Goal: Task Accomplishment & Management: Manage account settings

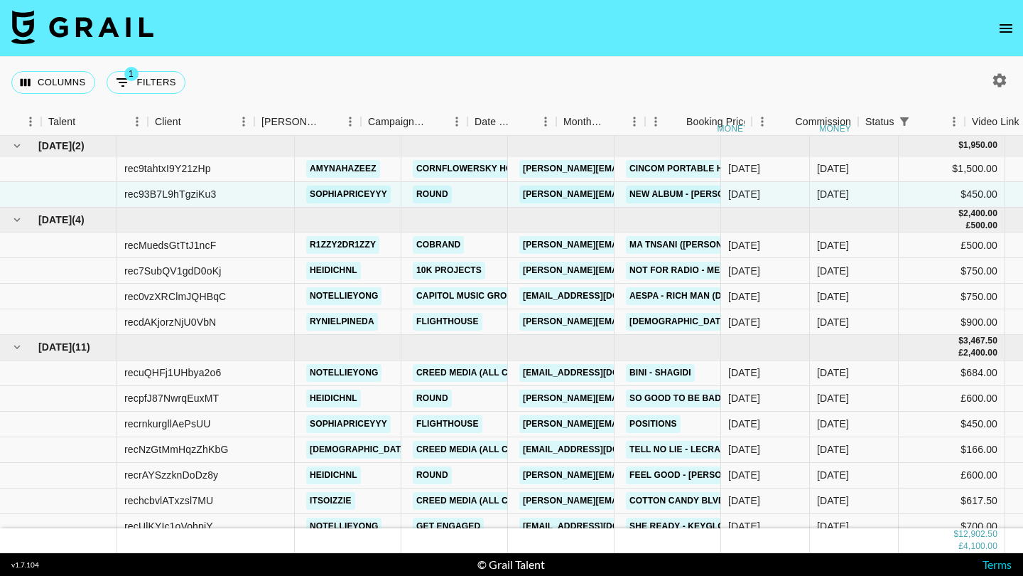
scroll to position [0, 254]
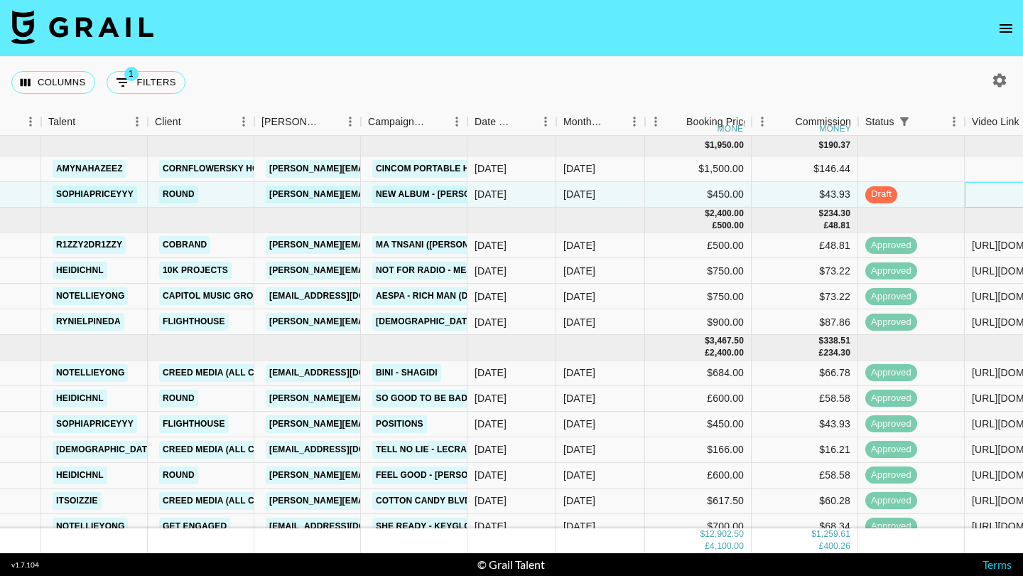
click at [970, 203] on div at bounding box center [1018, 195] width 107 height 26
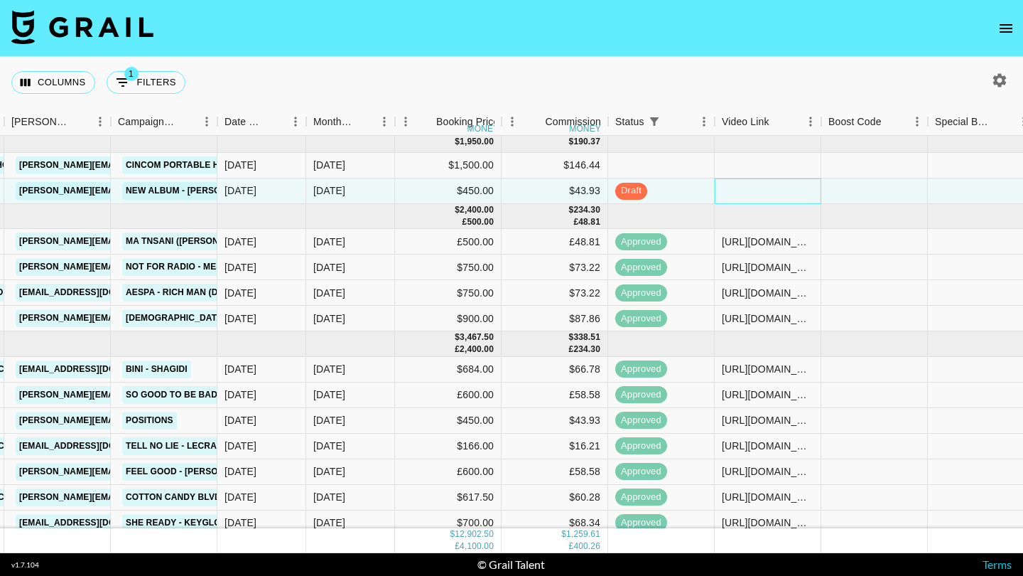
scroll to position [0, 504]
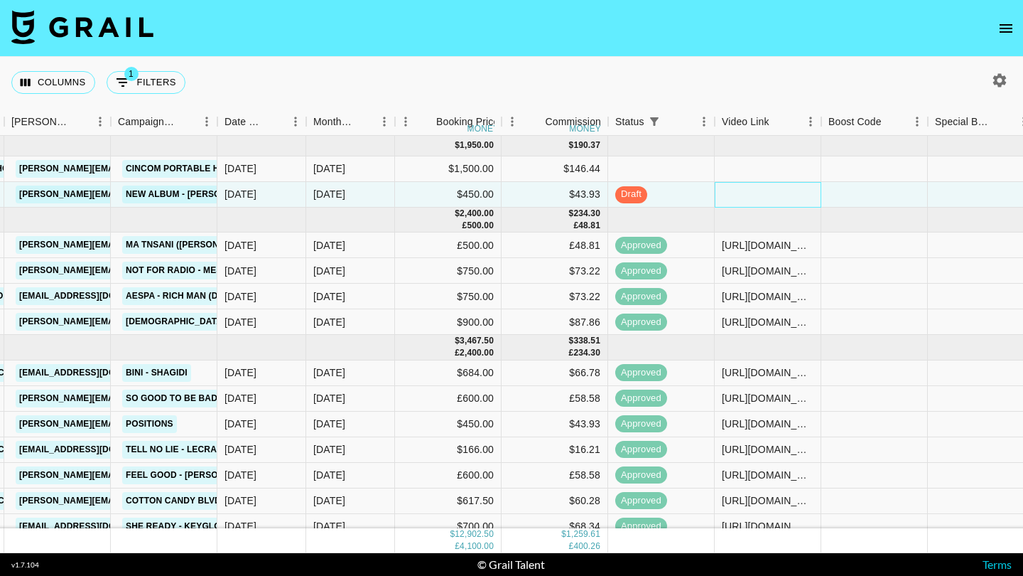
click at [762, 194] on div at bounding box center [768, 195] width 107 height 26
click at [760, 195] on input "text" at bounding box center [768, 193] width 104 height 11
type input "[URL][DOMAIN_NAME]"
click at [757, 93] on div "Columns 1 Filters + Booking" at bounding box center [511, 82] width 1023 height 51
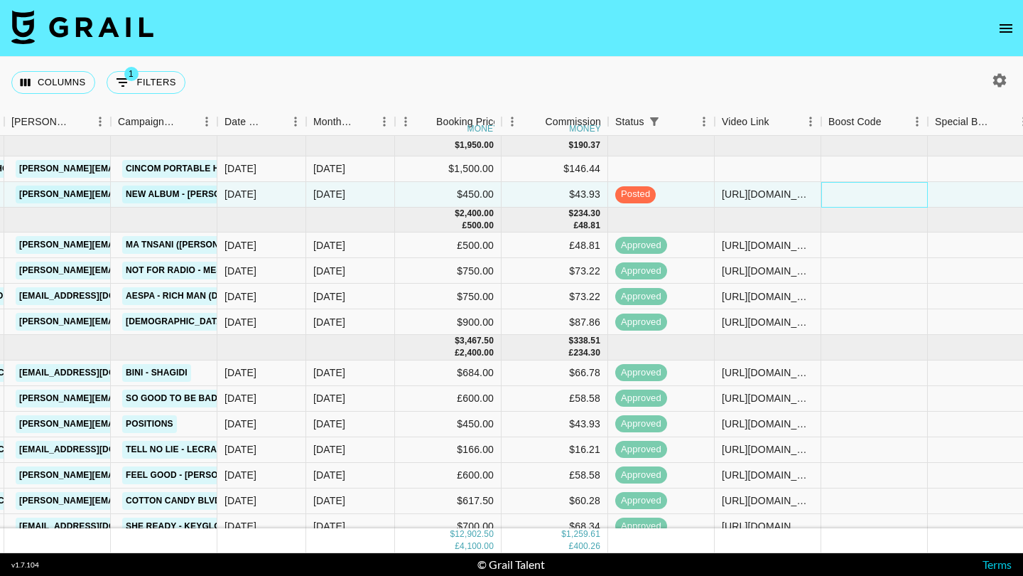
click at [848, 190] on div at bounding box center [874, 195] width 107 height 26
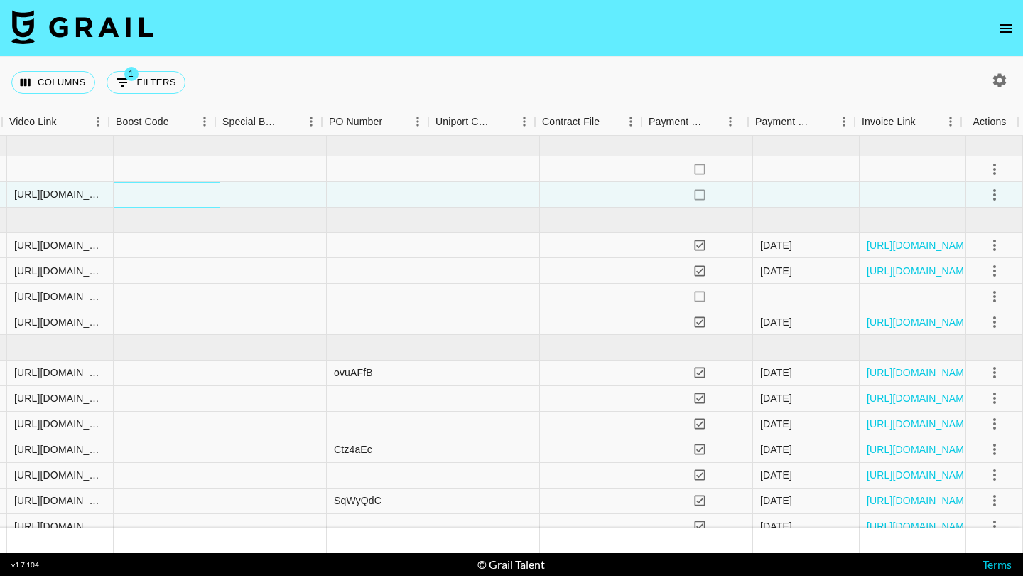
scroll to position [0, 1212]
click at [996, 197] on icon "select merge strategy" at bounding box center [994, 194] width 17 height 17
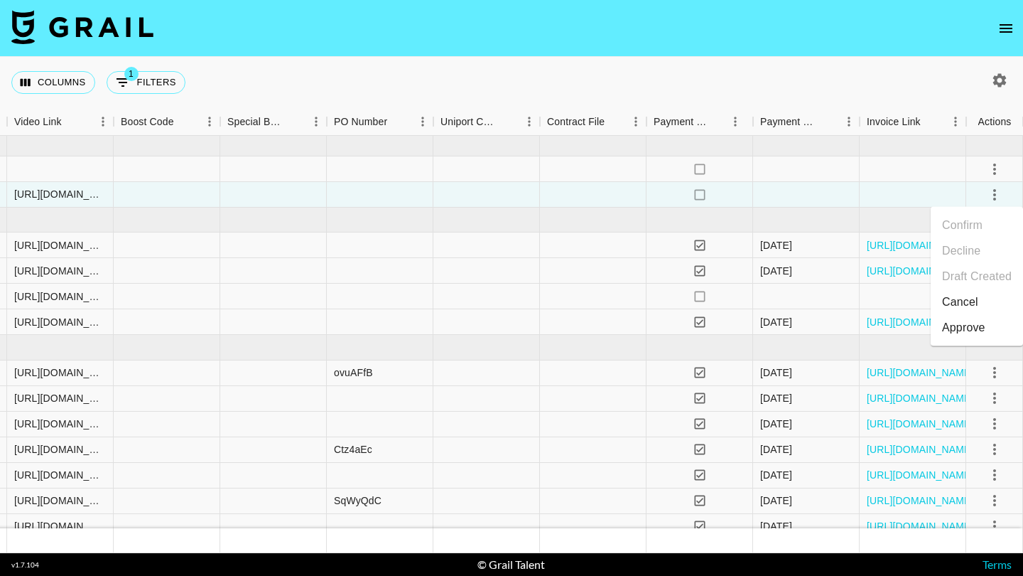
click at [966, 331] on div "Approve" at bounding box center [963, 327] width 43 height 17
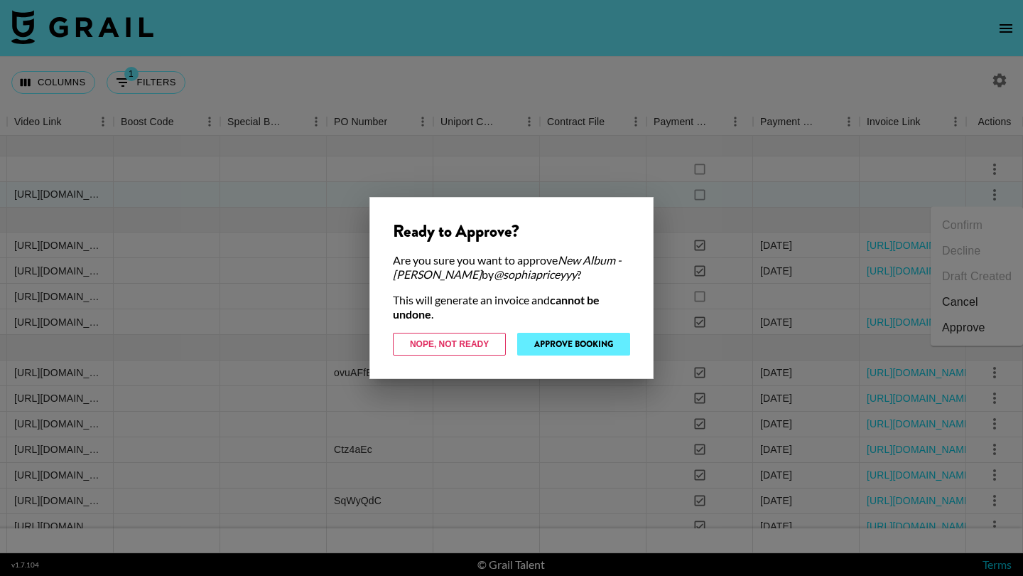
click at [615, 347] on button "Approve Booking" at bounding box center [573, 344] width 113 height 23
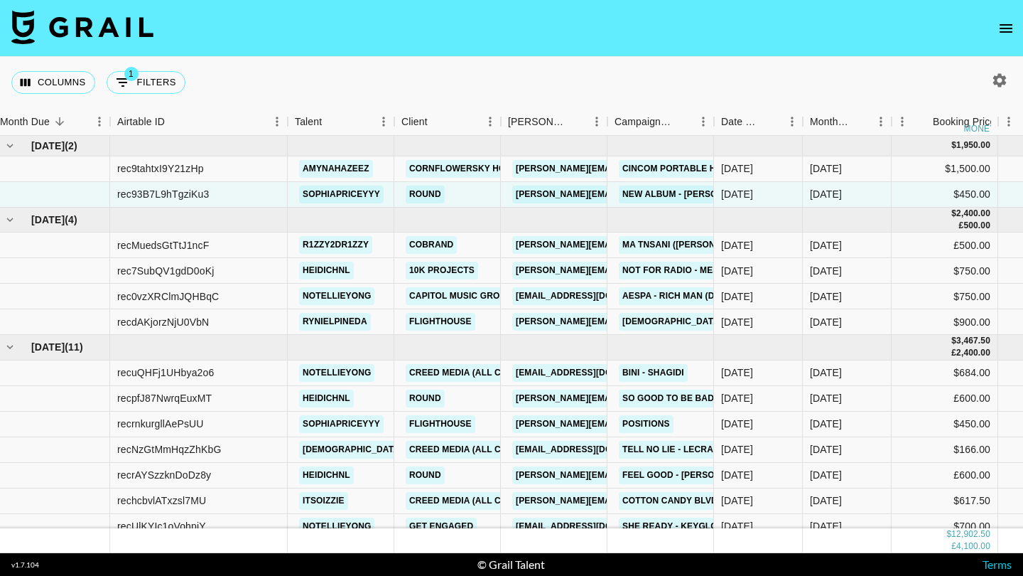
scroll to position [0, 7]
click at [990, 75] on button "button" at bounding box center [1000, 80] width 24 height 24
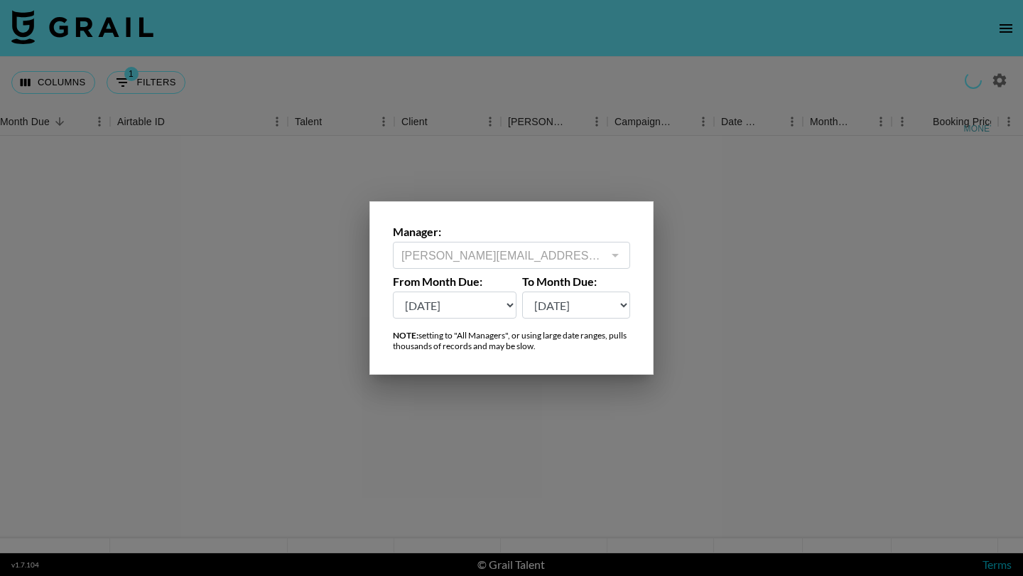
click at [473, 317] on select "[DATE] Sep '[DATE] [DATE] '[DATE] May '[DATE] Mar '[DATE] Jan '[DATE] Nov '[DAT…" at bounding box center [455, 304] width 124 height 27
click at [473, 303] on select "[DATE] Sep '[DATE] [DATE] '[DATE] May '[DATE] Mar '[DATE] Jan '[DATE] Nov '[DAT…" at bounding box center [455, 304] width 124 height 27
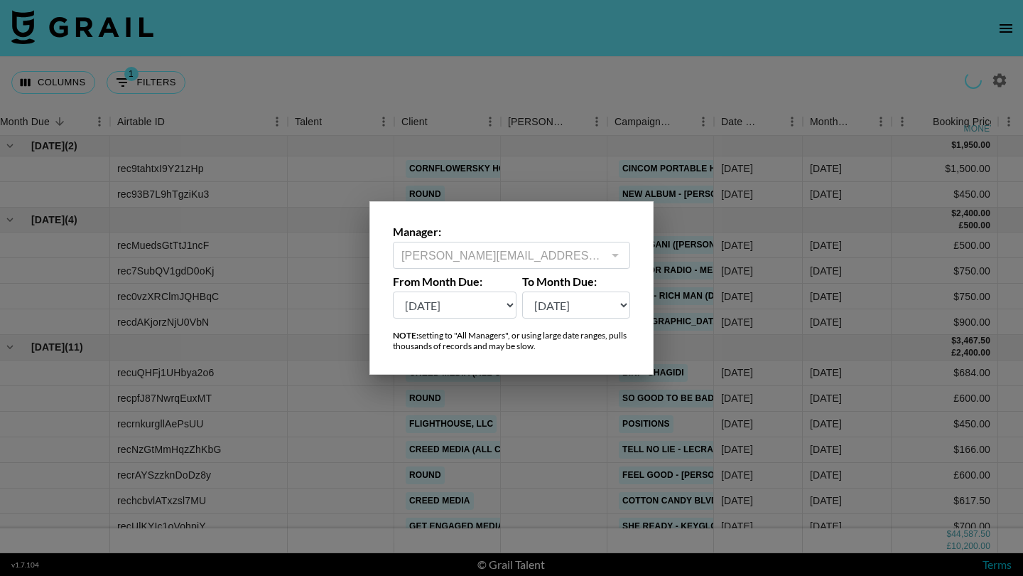
select select "[DATE]"
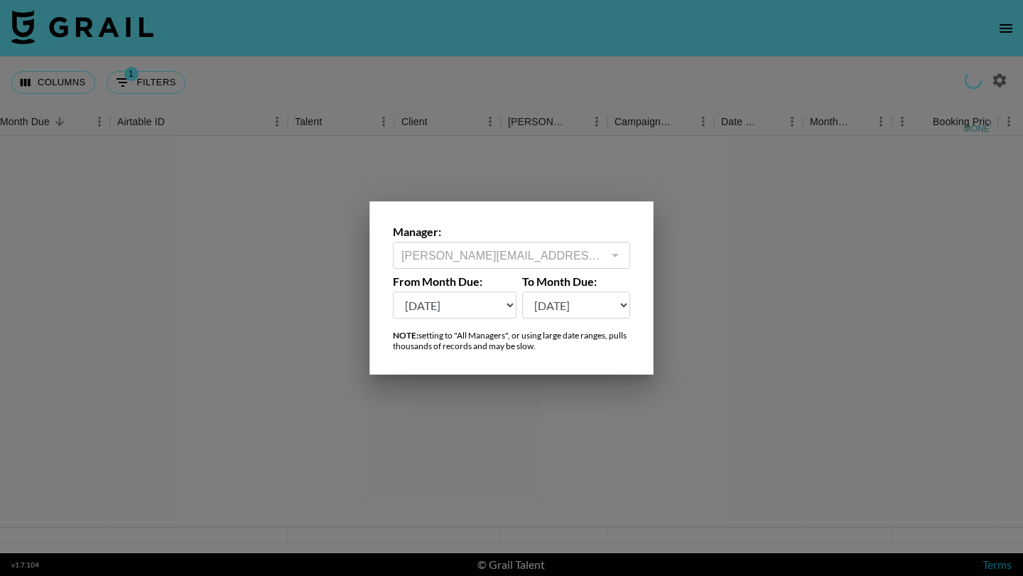
click at [562, 307] on select "[DATE] Sep '[DATE] [DATE] '[DATE] May '[DATE] Mar '[DATE] Jan '[DATE] Nov '[DAT…" at bounding box center [576, 304] width 109 height 27
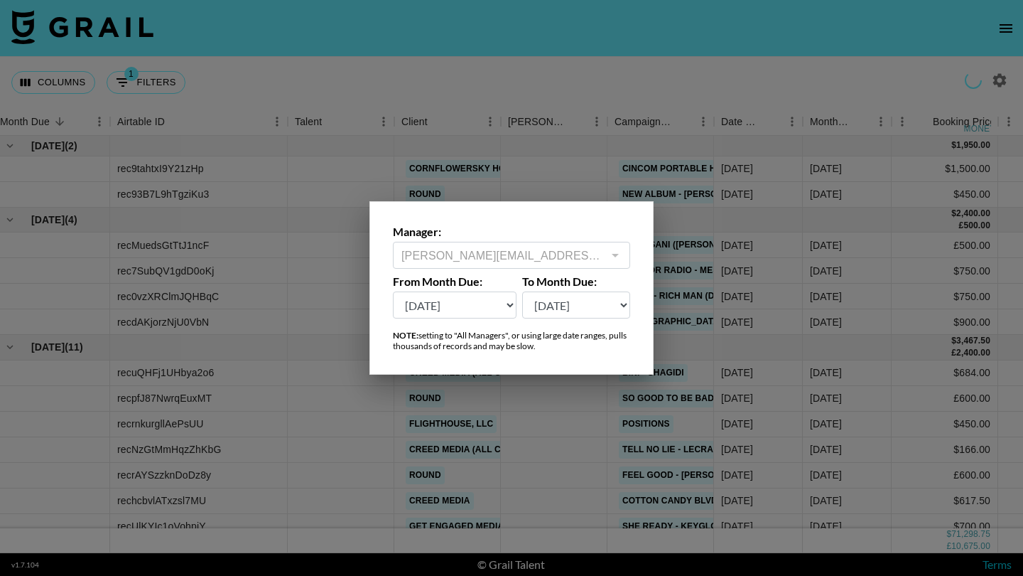
select select "[DATE]"
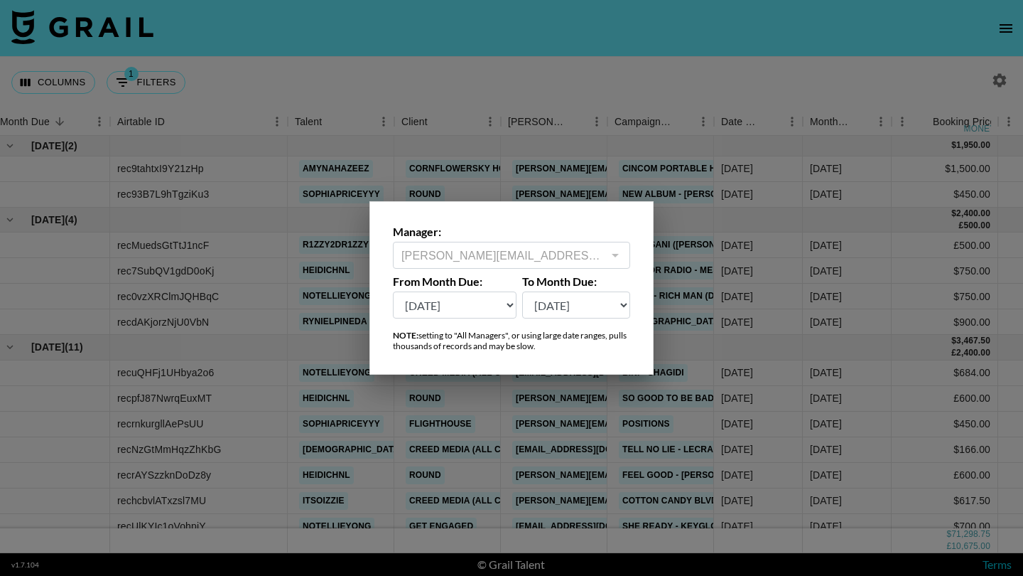
click at [487, 304] on select "[DATE] Sep '[DATE] [DATE] '[DATE] May '[DATE] Mar '[DATE] Jan '[DATE] Nov '[DAT…" at bounding box center [455, 304] width 124 height 27
click at [491, 343] on div "NOTE: setting to "All Managers", or using large date ranges, pulls thousands of…" at bounding box center [511, 340] width 237 height 21
click at [474, 351] on div "Manager: [PERSON_NAME][EMAIL_ADDRESS][DOMAIN_NAME] ​ From Month Due: [DATE] Sep…" at bounding box center [512, 287] width 284 height 173
click at [575, 86] on div at bounding box center [511, 288] width 1023 height 576
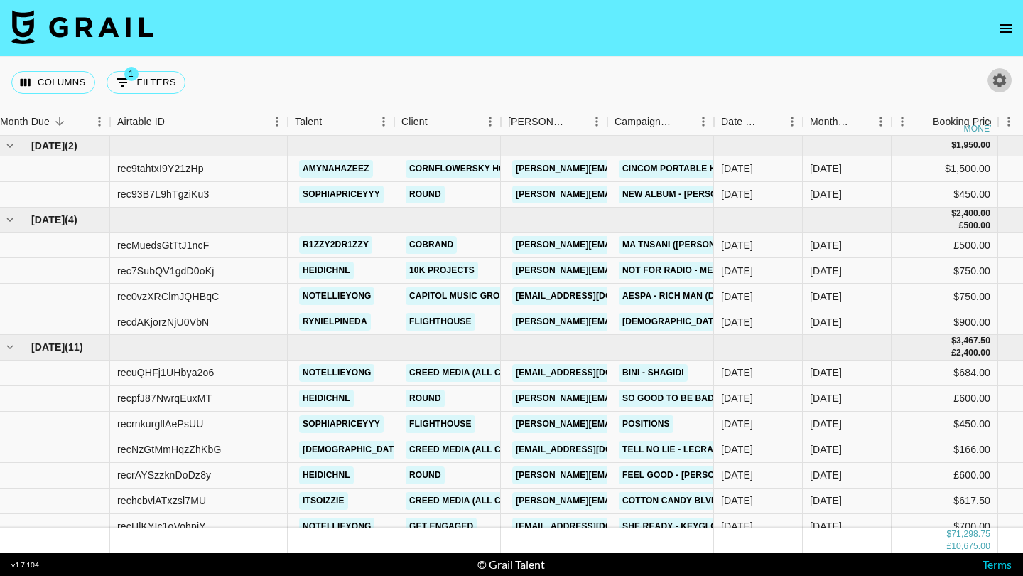
click at [1002, 92] on button "button" at bounding box center [1000, 80] width 24 height 24
select select "[DATE]"
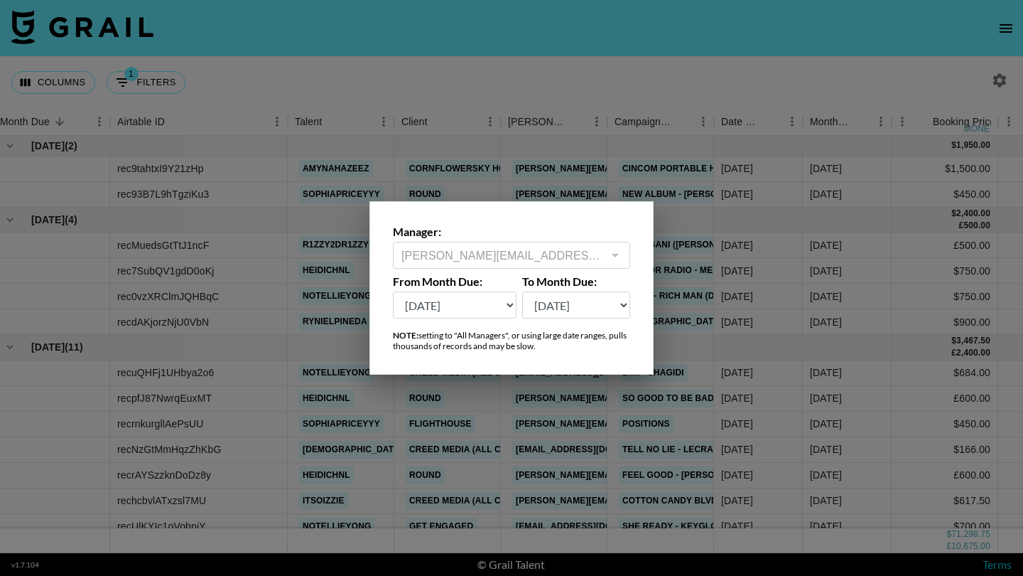
select select "[DATE]"
click at [593, 356] on div "Manager: [PERSON_NAME][EMAIL_ADDRESS][DOMAIN_NAME] ​ From Month Due: [DATE] Sep…" at bounding box center [512, 287] width 284 height 173
click at [718, 59] on div at bounding box center [511, 288] width 1023 height 576
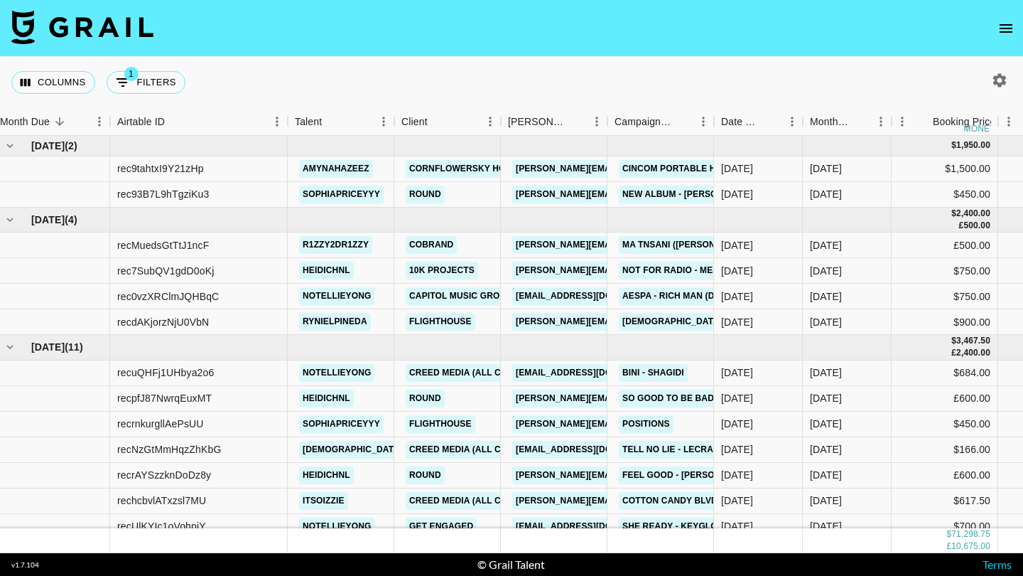
click at [691, 99] on div "Columns 1 Filters + Booking" at bounding box center [511, 82] width 1023 height 51
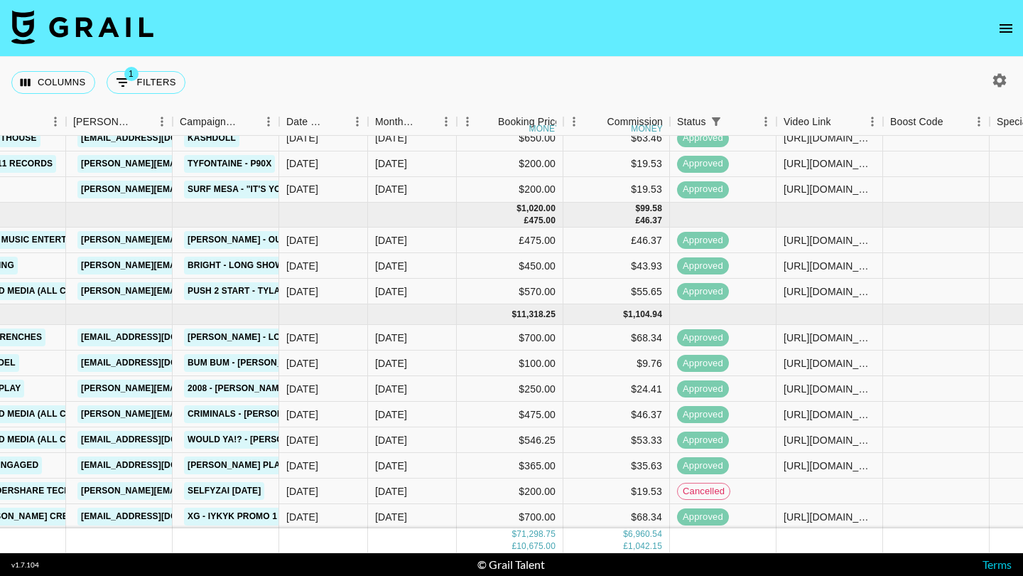
scroll to position [3095, 442]
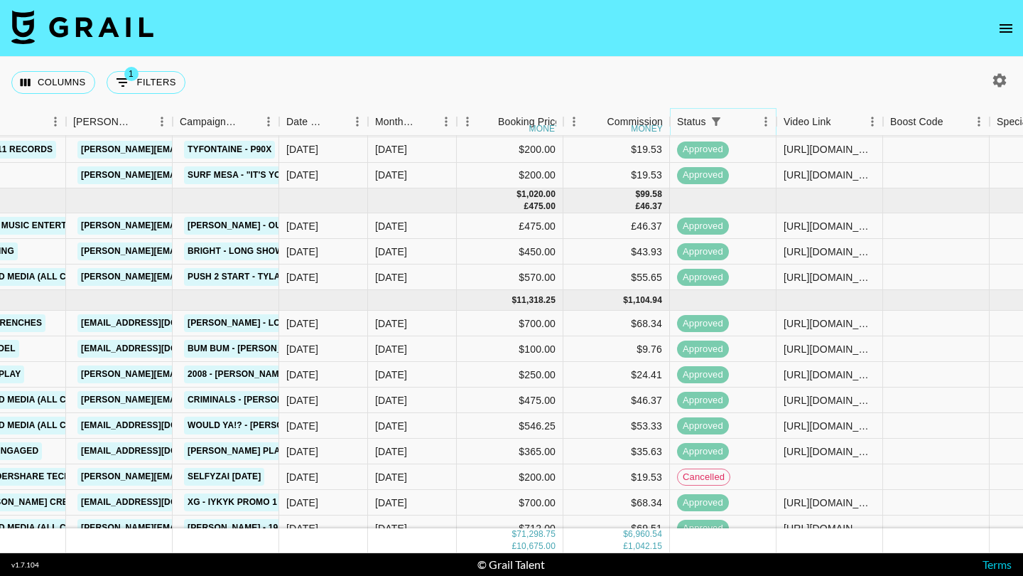
click at [766, 120] on icon "Menu" at bounding box center [766, 121] width 14 height 14
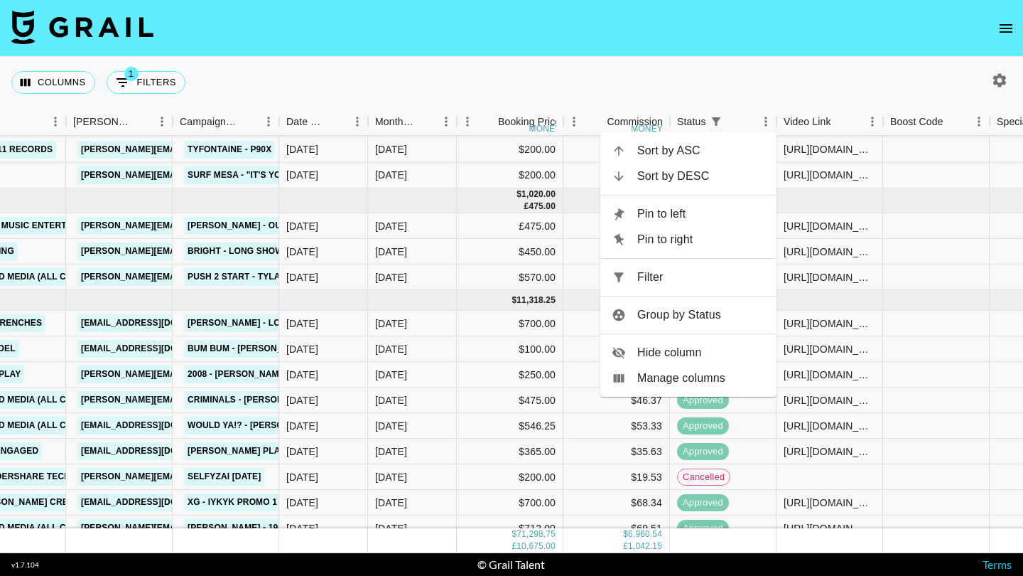
click at [704, 280] on span "Filter" at bounding box center [701, 277] width 128 height 17
select select "status"
select select "not"
select select "declined"
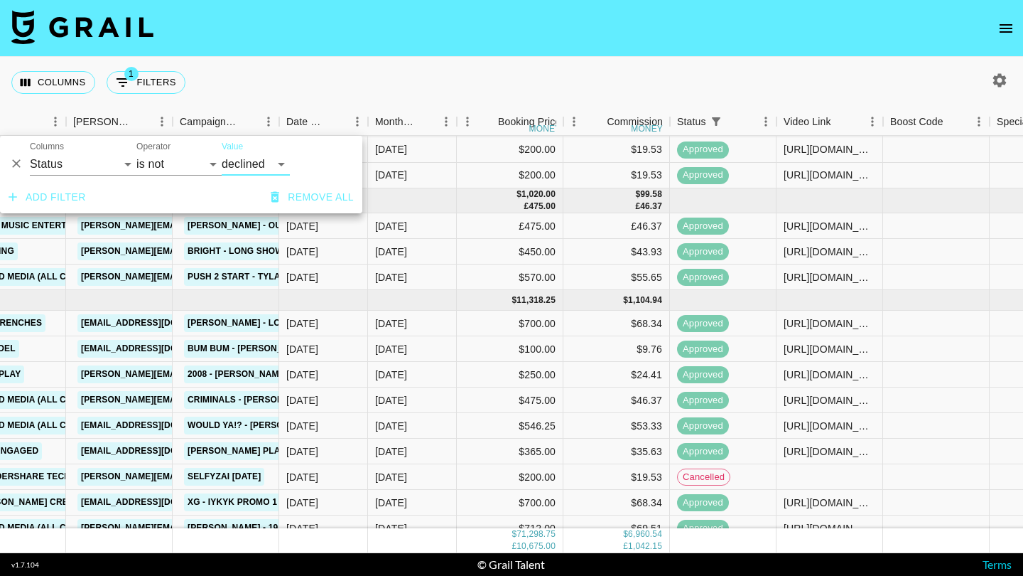
click at [85, 201] on button "Add filter" at bounding box center [47, 197] width 89 height 26
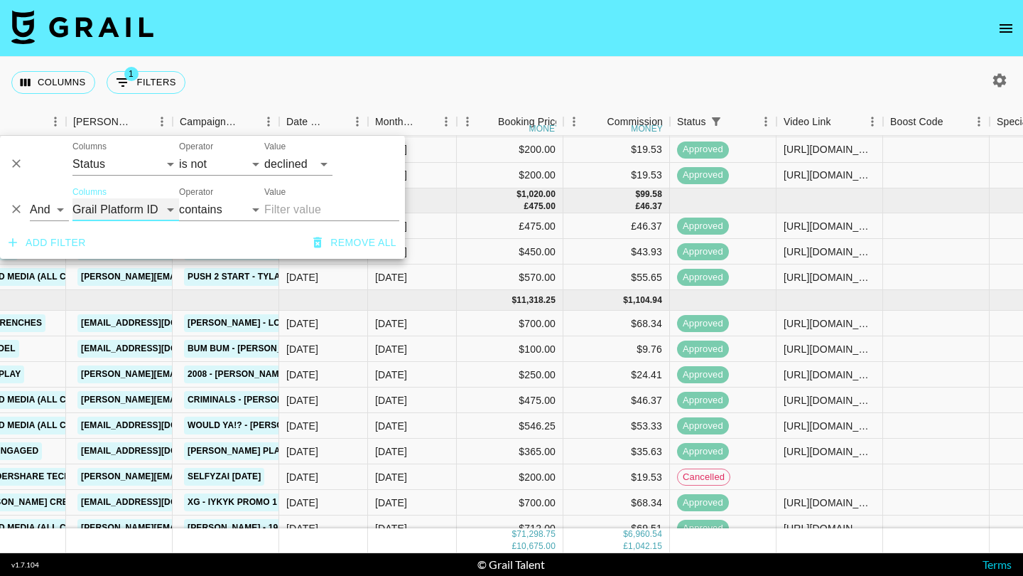
select select "status"
click at [212, 225] on div "And Or Columns Grail Platform ID Airtable ID Talent Manager Client [PERSON_NAME…" at bounding box center [202, 203] width 405 height 45
select select "not"
select select "cancelled"
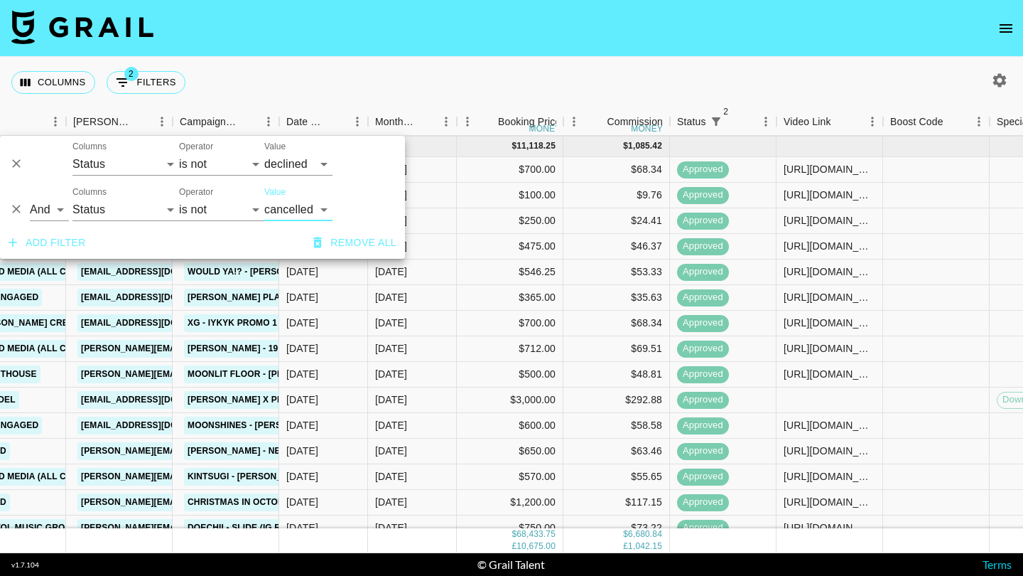
click at [583, 83] on div "Columns 2 Filters + Booking" at bounding box center [511, 82] width 1023 height 51
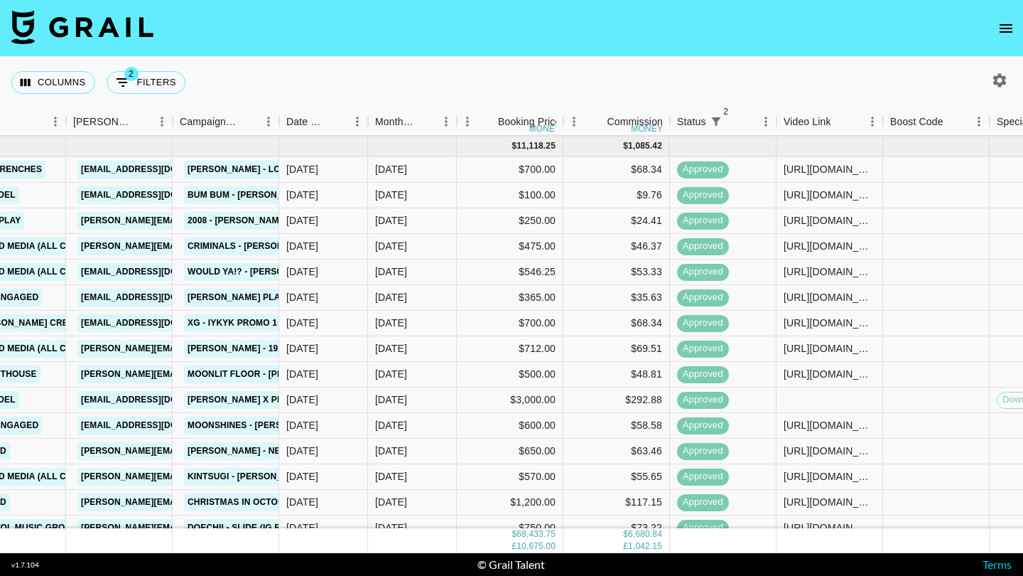
click at [746, 71] on div "Columns 2 Filters + Booking" at bounding box center [511, 82] width 1023 height 51
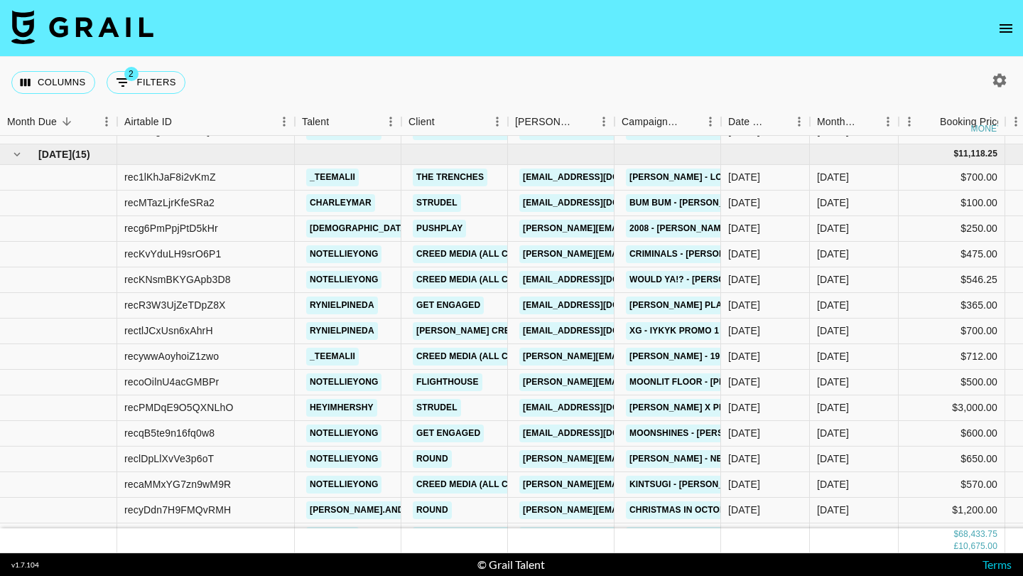
scroll to position [3086, 0]
click at [1005, 68] on div "Columns 2 Filters + Booking" at bounding box center [511, 82] width 1023 height 51
click at [1003, 90] on button "button" at bounding box center [1000, 80] width 24 height 24
select select "[DATE]"
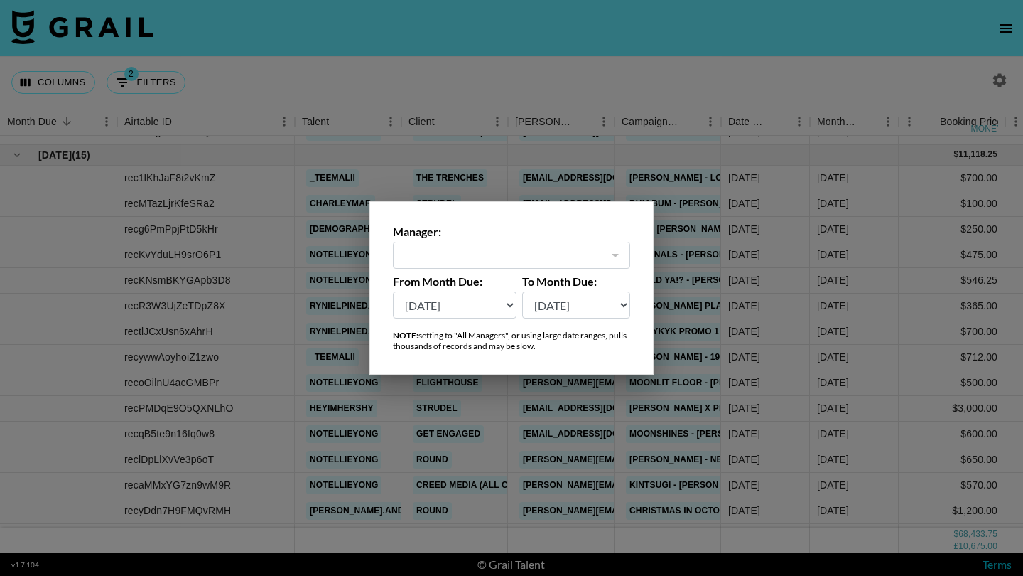
type input "[PERSON_NAME][EMAIL_ADDRESS][DOMAIN_NAME]"
click at [759, 63] on div at bounding box center [511, 288] width 1023 height 576
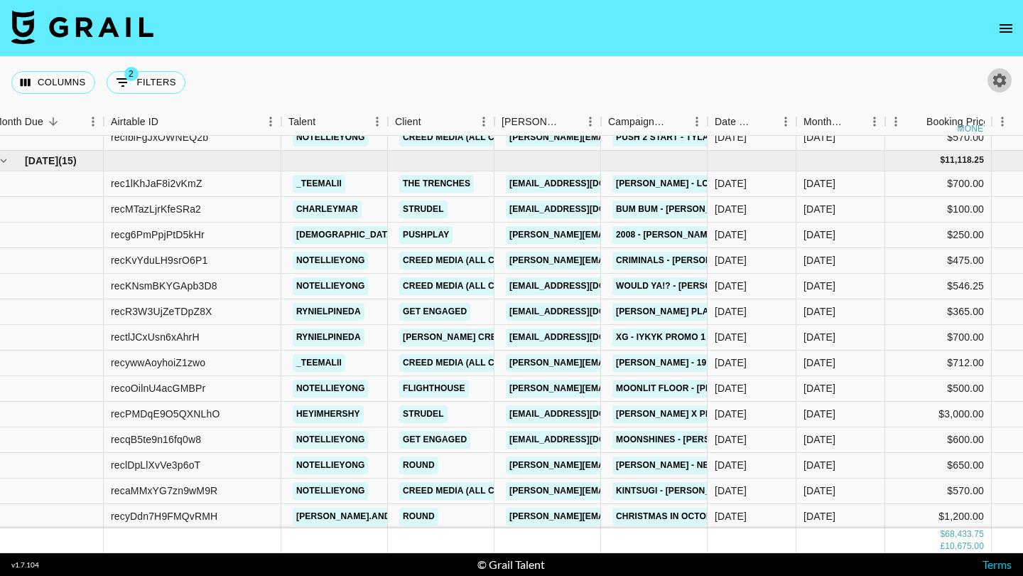
scroll to position [3080, 1]
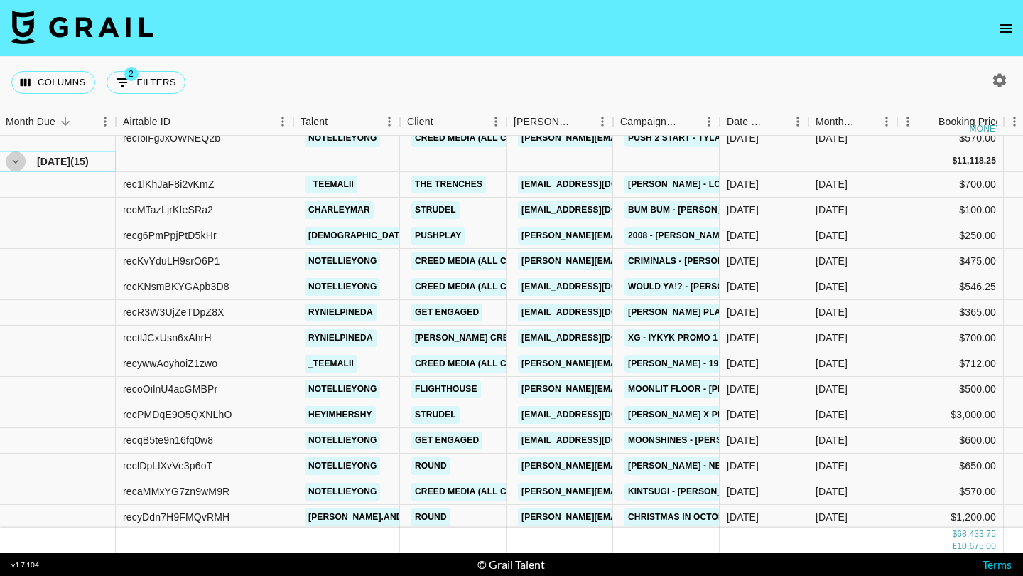
click at [20, 165] on icon "hide children" at bounding box center [15, 161] width 13 height 13
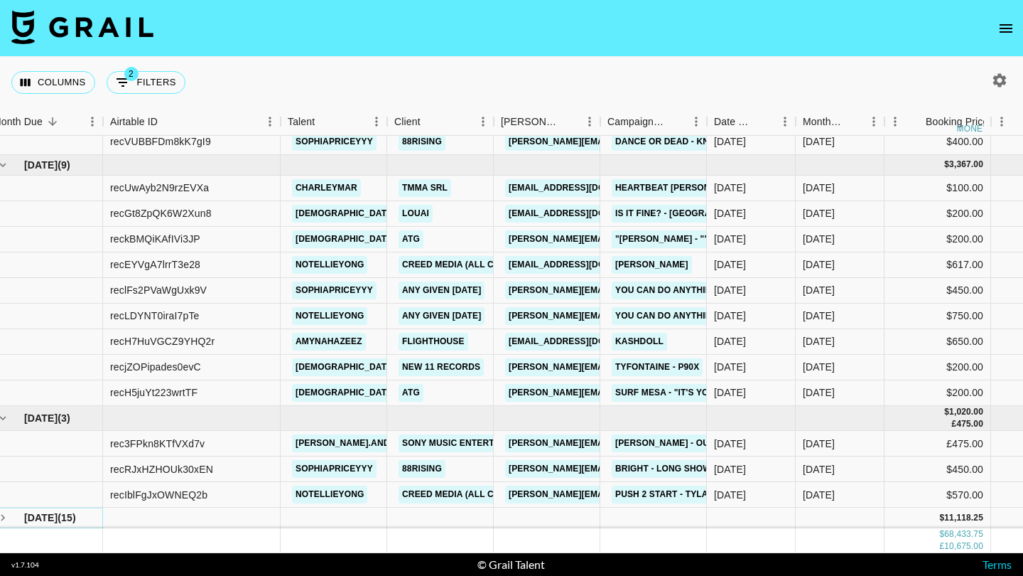
scroll to position [2724, 14]
click at [8, 513] on icon "see children" at bounding box center [2, 517] width 13 height 13
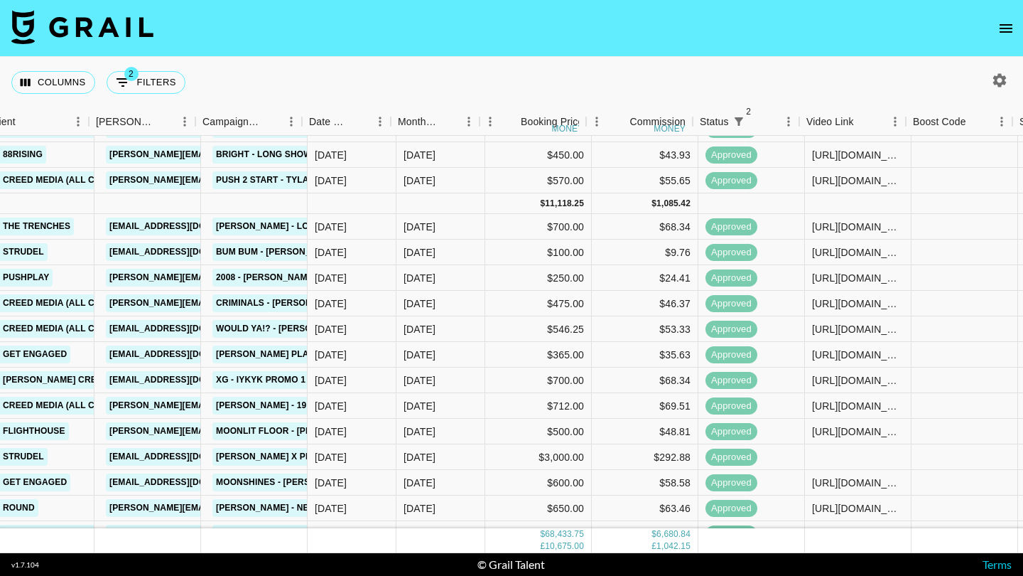
scroll to position [3037, 419]
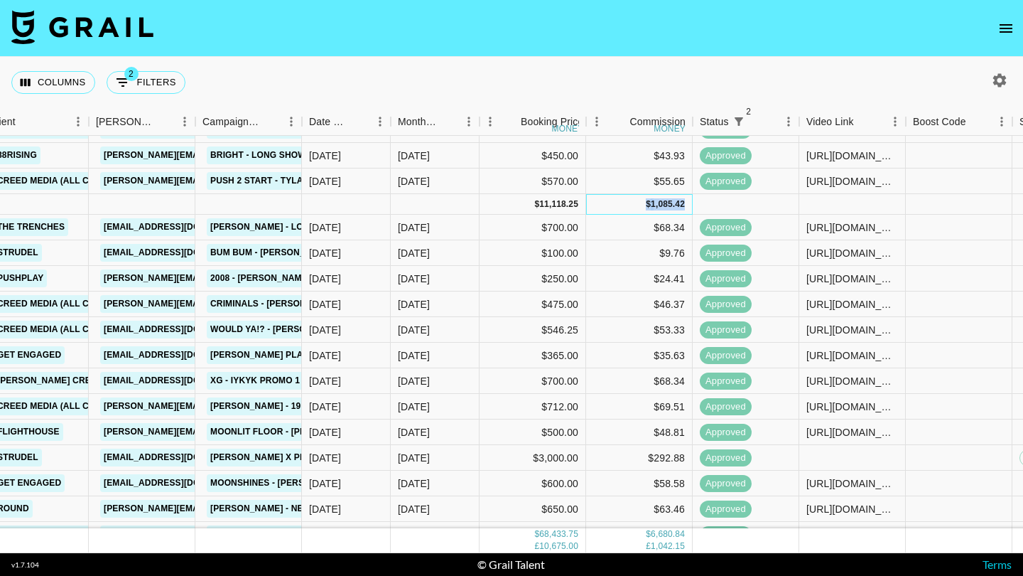
drag, startPoint x: 647, startPoint y: 205, endPoint x: 690, endPoint y: 205, distance: 42.6
click at [690, 205] on div "$ 1,085.42" at bounding box center [639, 204] width 107 height 21
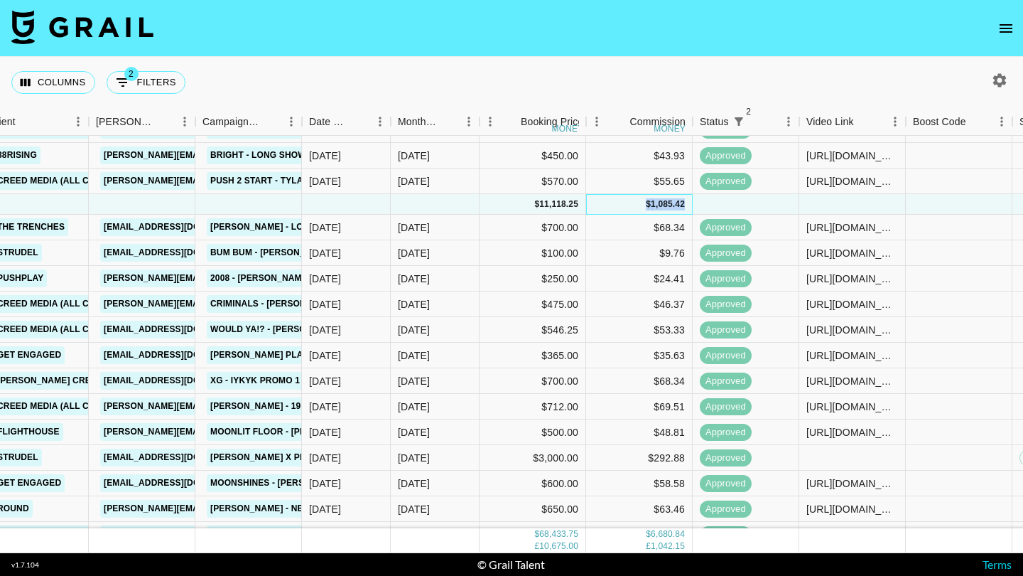
copy div "$ 1,085.42"
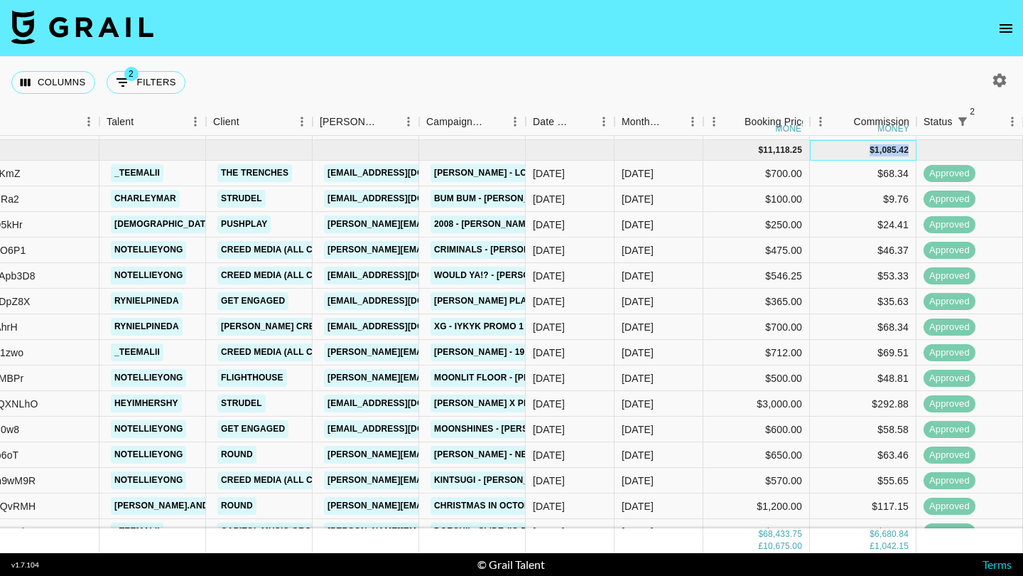
scroll to position [3100, 195]
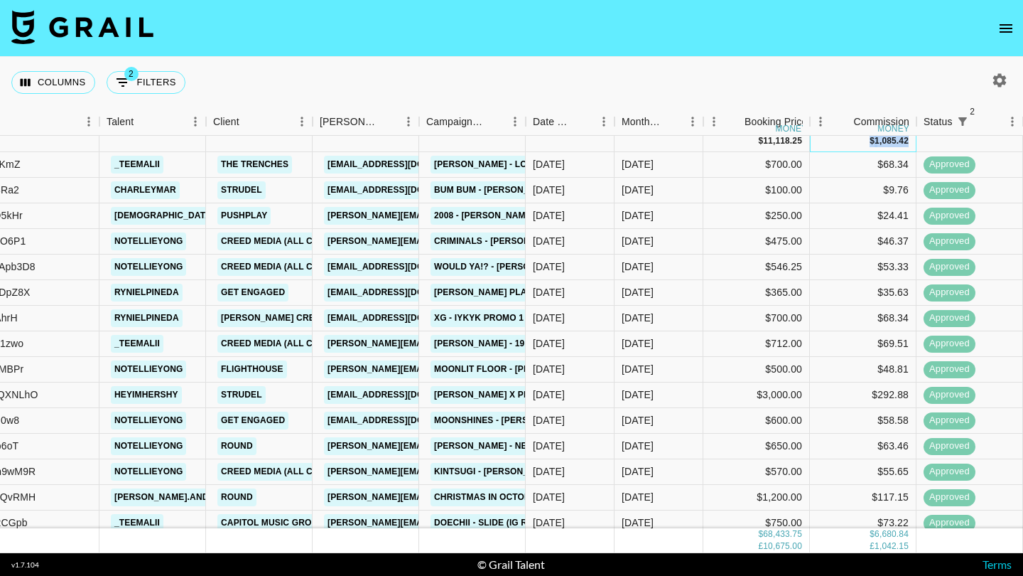
click at [898, 151] on div "$ 1,085.42" at bounding box center [863, 141] width 107 height 21
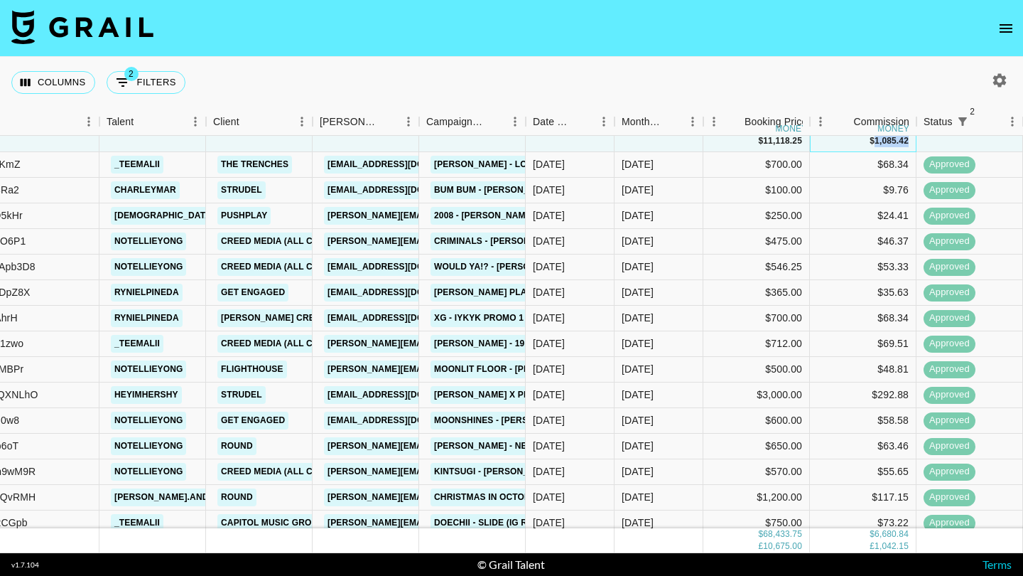
drag, startPoint x: 907, startPoint y: 142, endPoint x: 877, endPoint y: 142, distance: 30.6
click at [877, 142] on div "1,085.42" at bounding box center [892, 141] width 34 height 12
copy div "1,085.42"
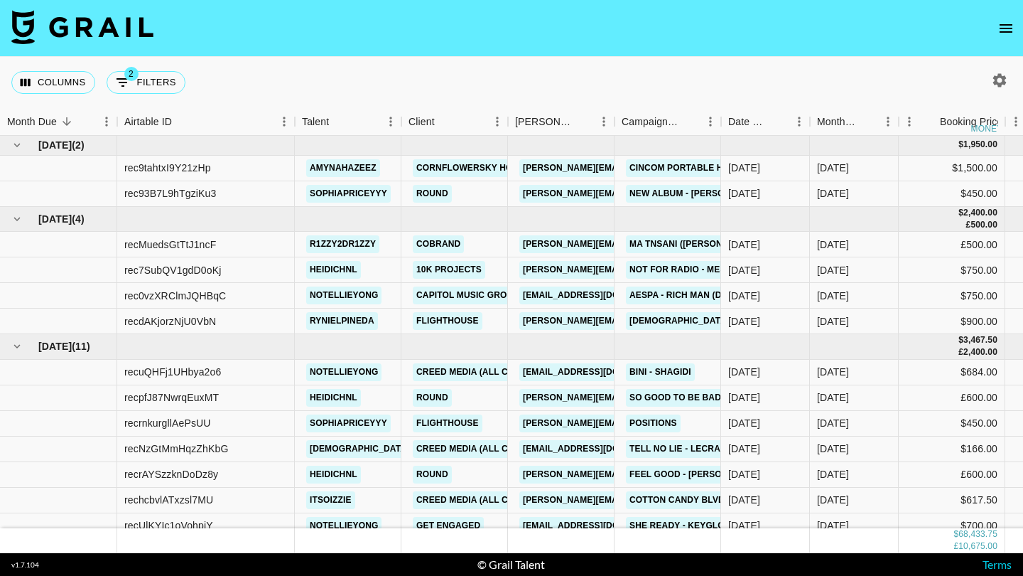
scroll to position [1, -4]
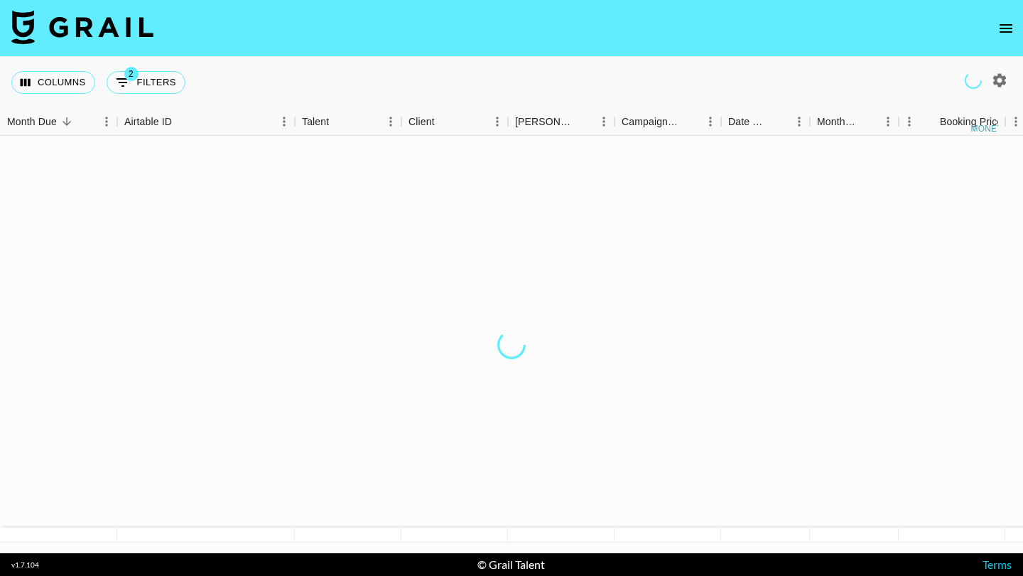
click at [357, 91] on div "Columns 2 Filters + Booking" at bounding box center [511, 82] width 1023 height 51
click at [1014, 82] on div at bounding box center [989, 80] width 70 height 24
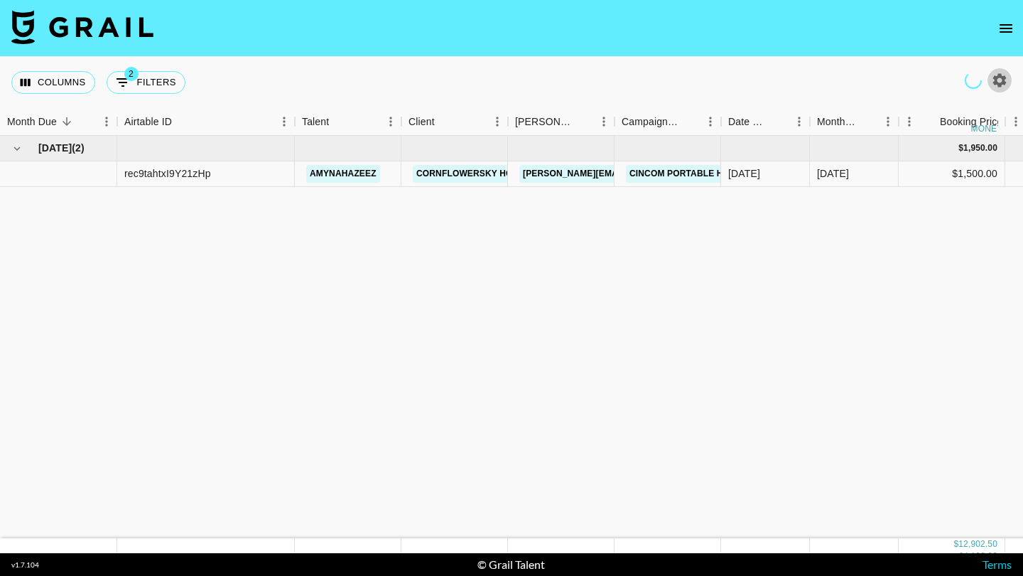
click at [1007, 82] on icon "button" at bounding box center [999, 80] width 17 height 17
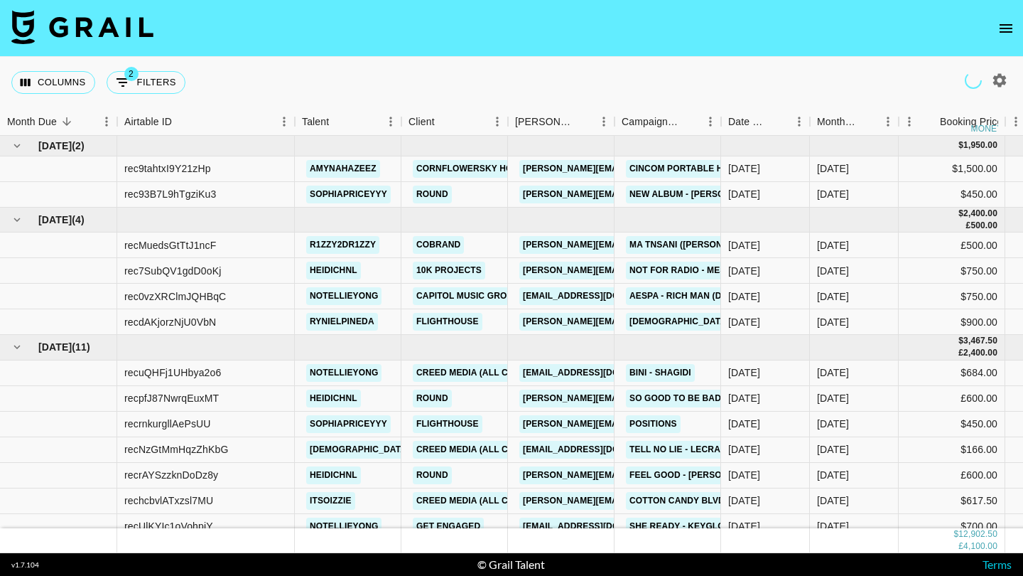
click at [852, 73] on div "Columns 2 Filters + Booking" at bounding box center [511, 82] width 1023 height 51
click at [1001, 76] on icon "button" at bounding box center [1000, 80] width 14 height 14
select select "[DATE]"
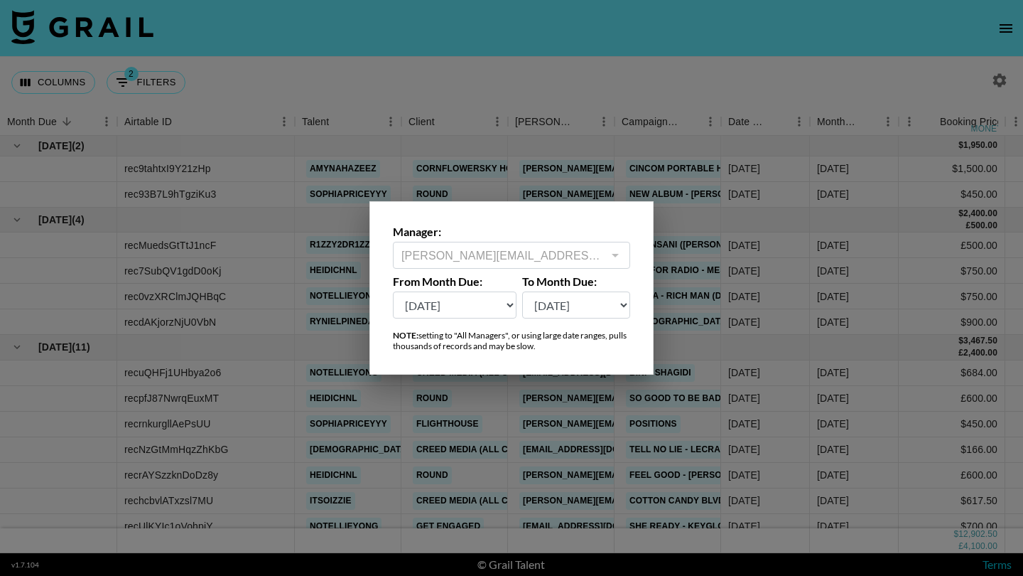
click at [595, 14] on div at bounding box center [511, 288] width 1023 height 576
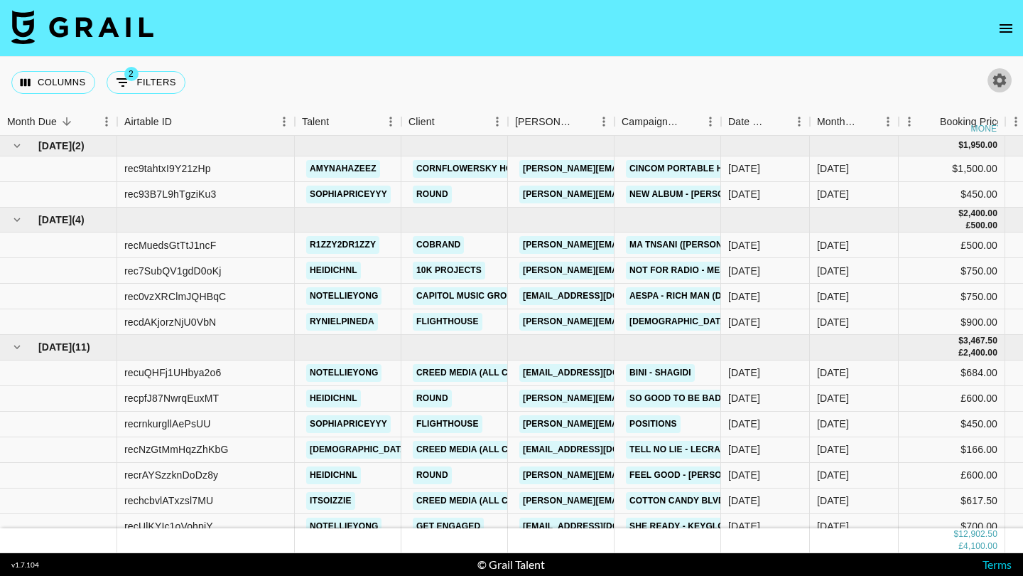
click at [1002, 77] on icon "button" at bounding box center [1000, 80] width 14 height 14
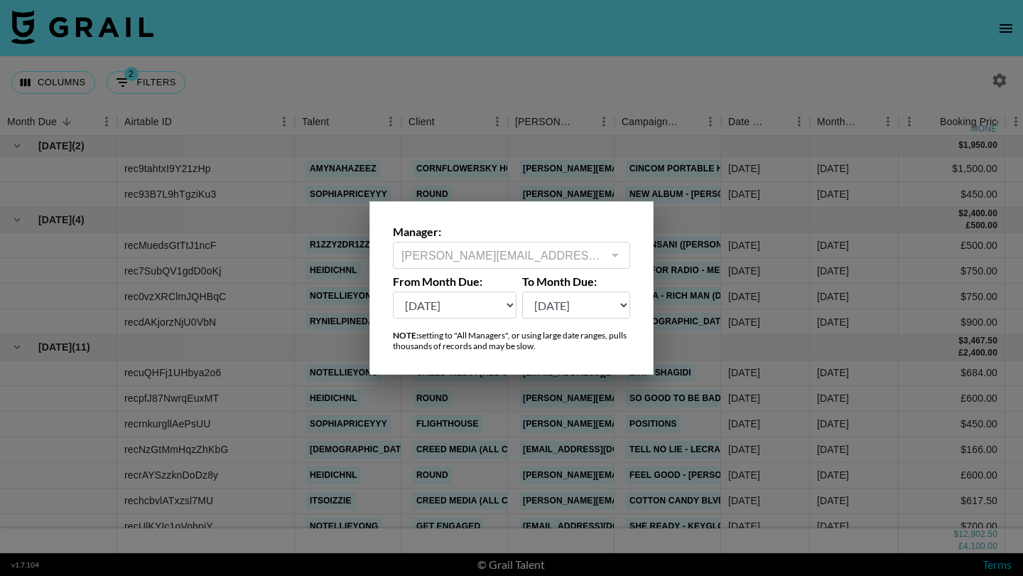
select select "[DATE]"
click at [789, 48] on div at bounding box center [511, 288] width 1023 height 576
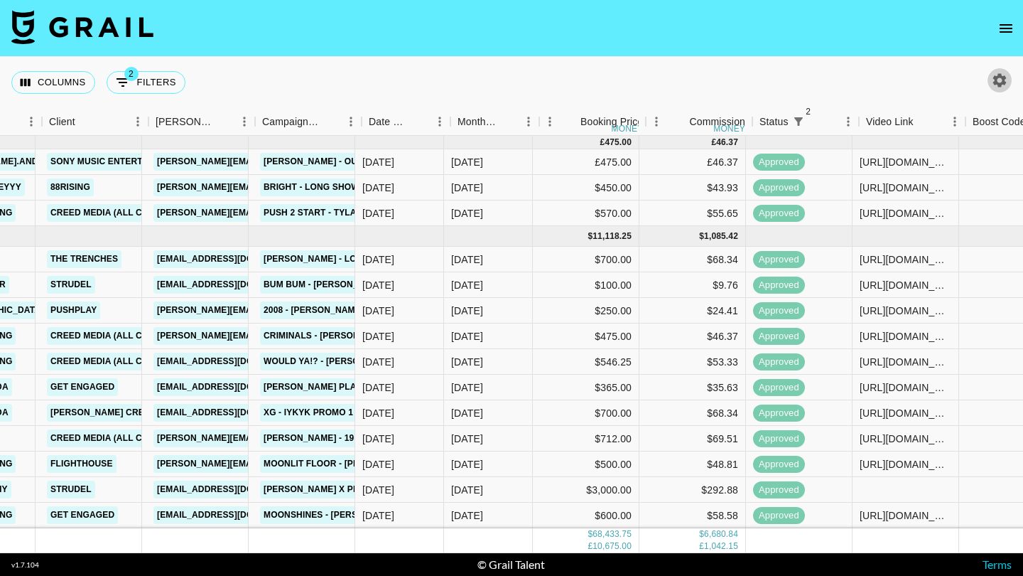
scroll to position [3004, 369]
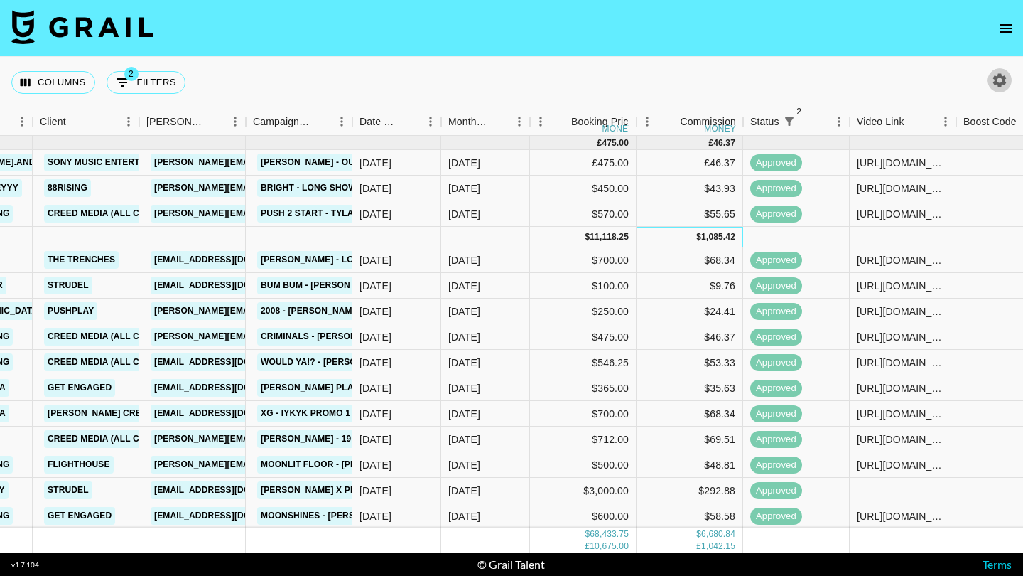
click at [711, 239] on div "1,085.42" at bounding box center [718, 237] width 34 height 12
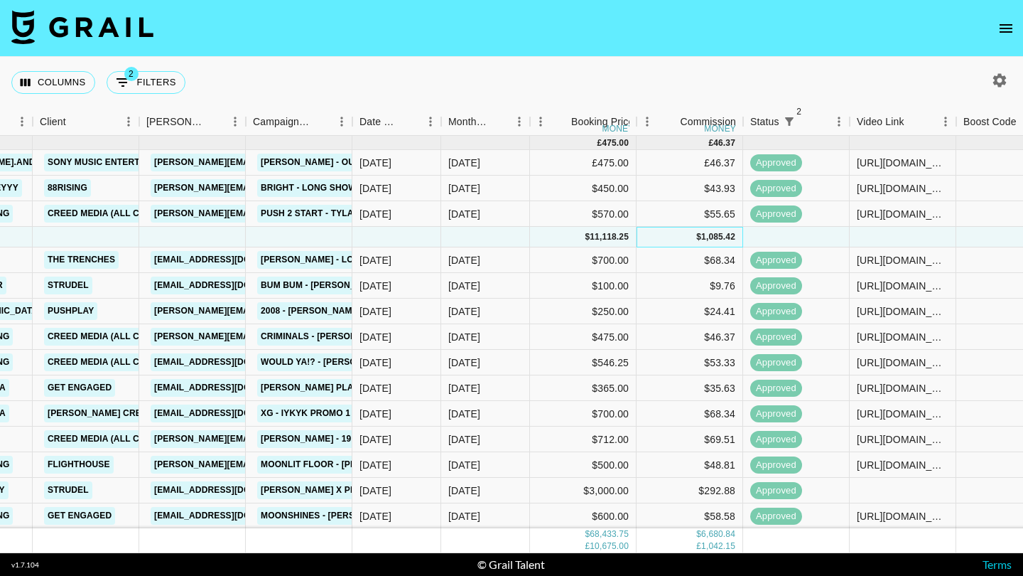
click at [703, 239] on div "1,085.42" at bounding box center [718, 237] width 34 height 12
click at [721, 239] on div "1,085.42" at bounding box center [718, 237] width 34 height 12
click at [712, 239] on div "1,085.42" at bounding box center [718, 237] width 34 height 12
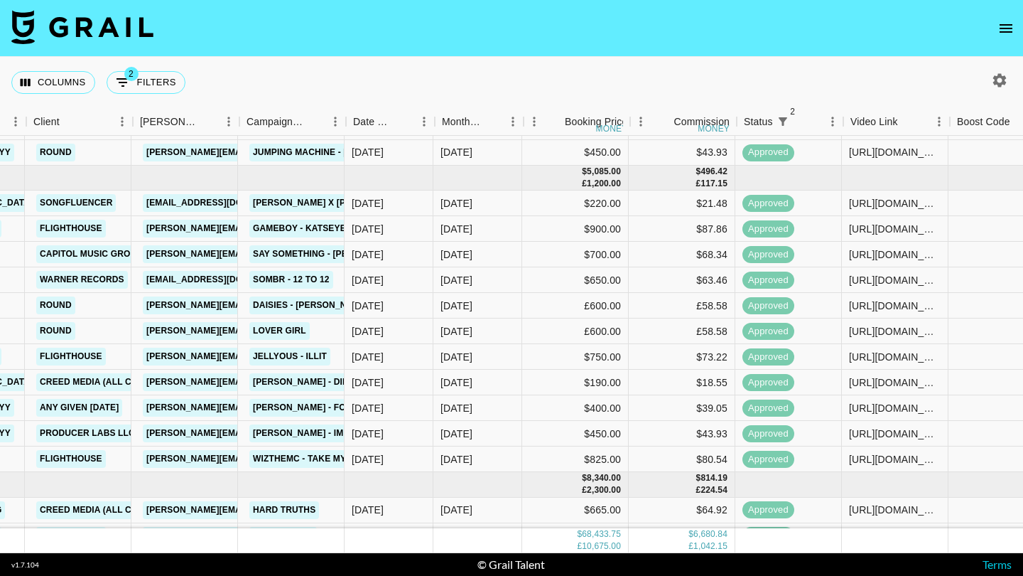
scroll to position [479, 375]
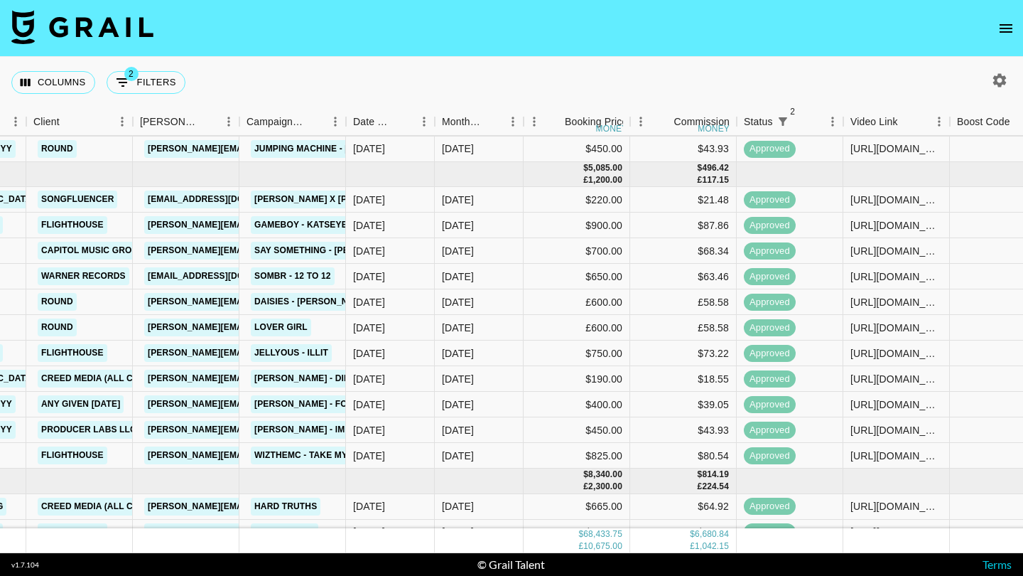
click at [990, 28] on nav at bounding box center [511, 28] width 1023 height 57
click at [1001, 28] on icon "open drawer" at bounding box center [1006, 28] width 13 height 9
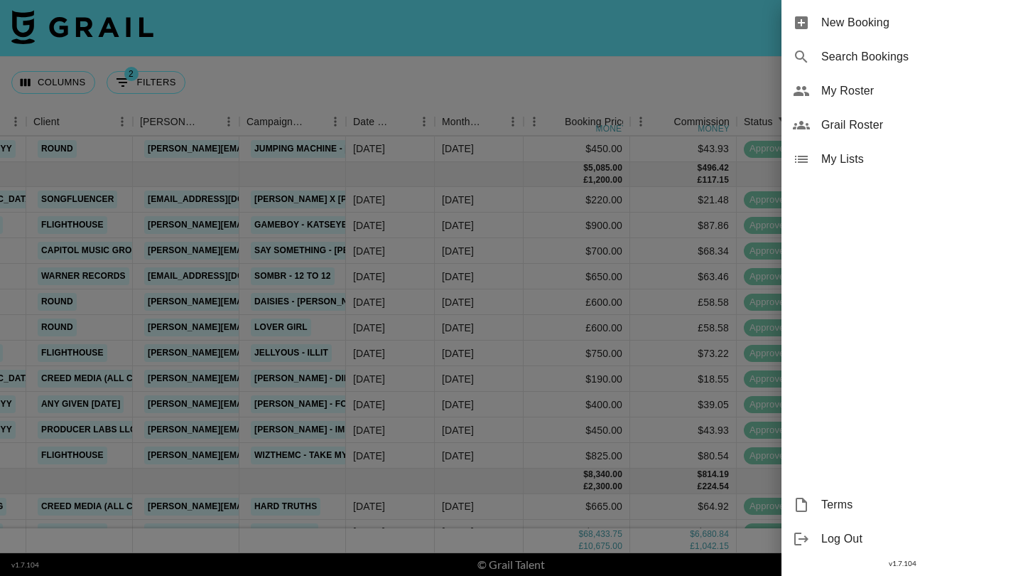
click at [904, 94] on span "My Roster" at bounding box center [916, 90] width 190 height 17
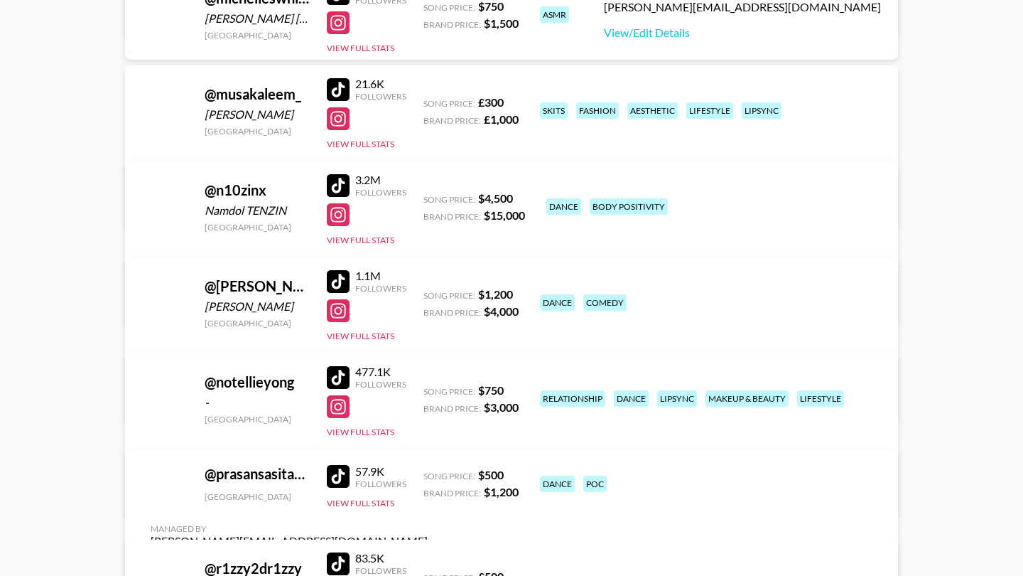
scroll to position [1099, 0]
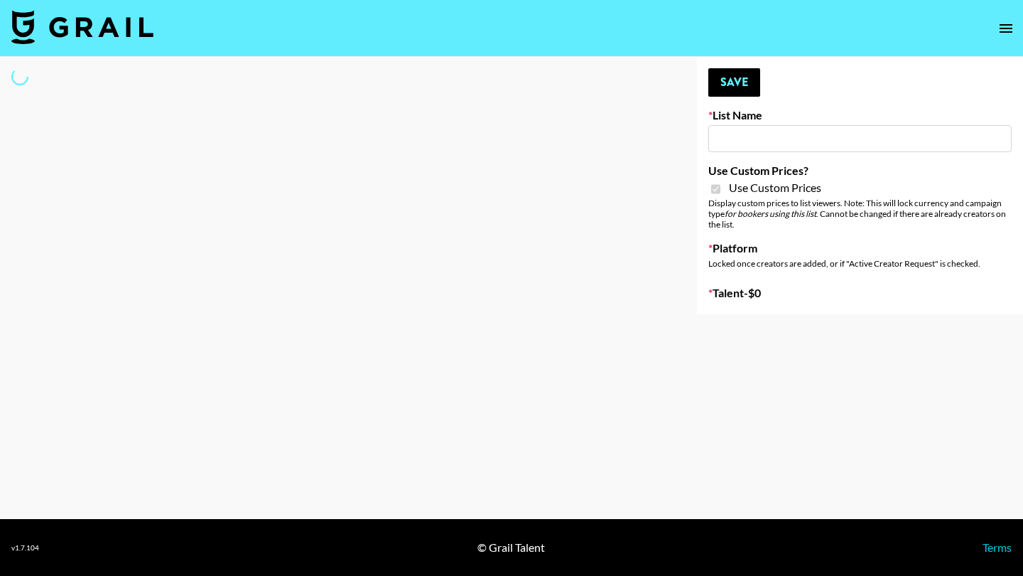
type input "Temu Q4"
checkbox input "true"
select select "Brand"
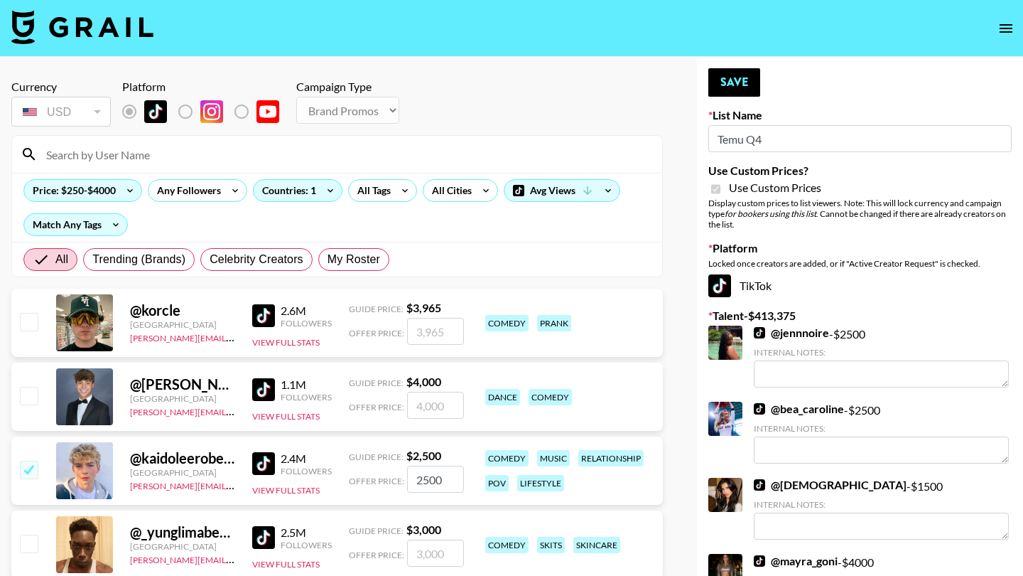
click at [190, 151] on input at bounding box center [346, 154] width 616 height 23
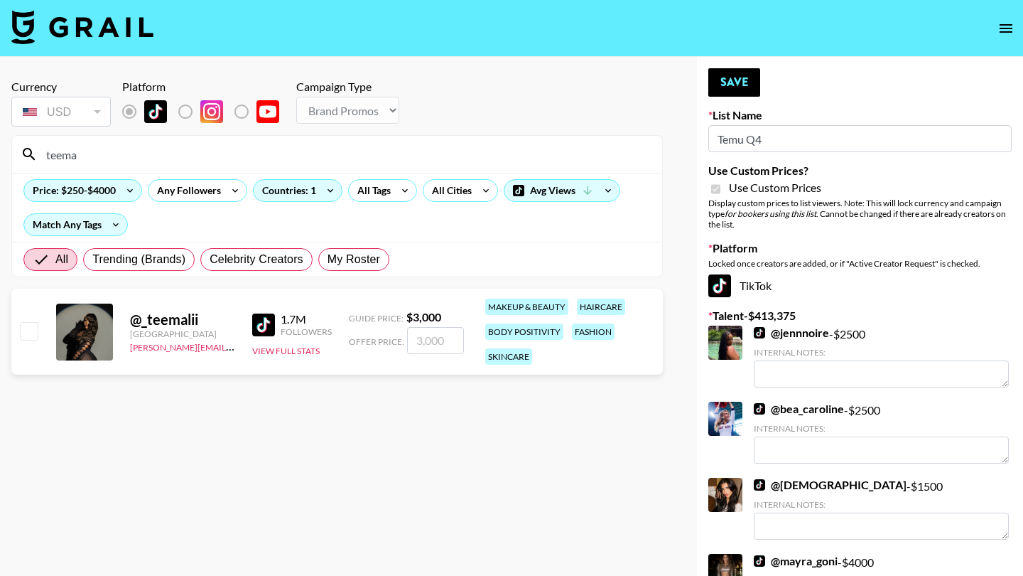
type input "teema"
click at [427, 355] on div "@ _teemalii United States naomi@grail-talent.com 1.7M Followers View Full Stats…" at bounding box center [337, 332] width 652 height 86
click at [426, 347] on input "number" at bounding box center [435, 340] width 57 height 27
checkbox input "true"
type input "2000"
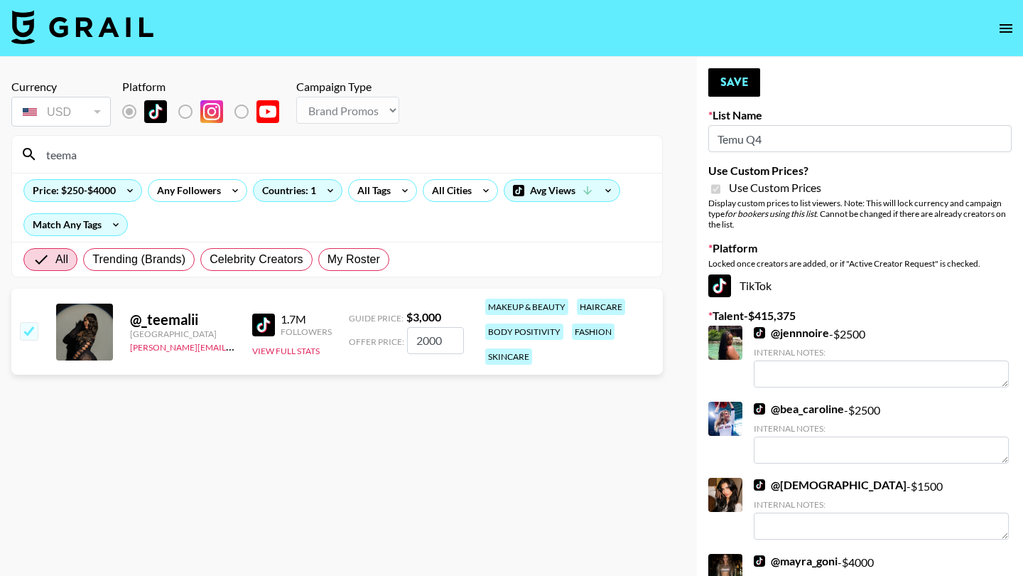
click at [398, 433] on section "Currency USD USD ​ Platform Campaign Type Choose Type... Song Promos Brand Prom…" at bounding box center [337, 299] width 652 height 462
click at [744, 87] on button "Save" at bounding box center [734, 82] width 52 height 28
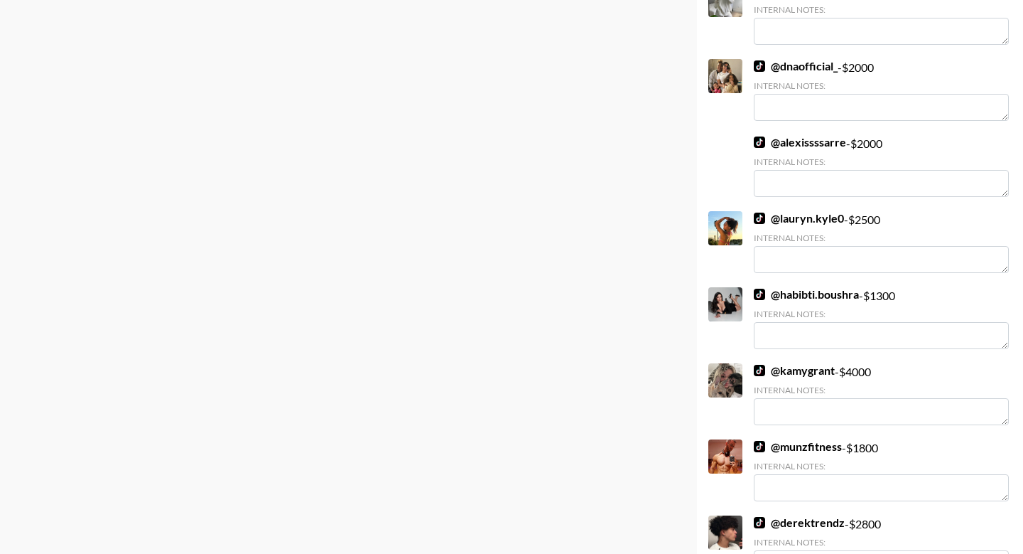
scroll to position [1317, 0]
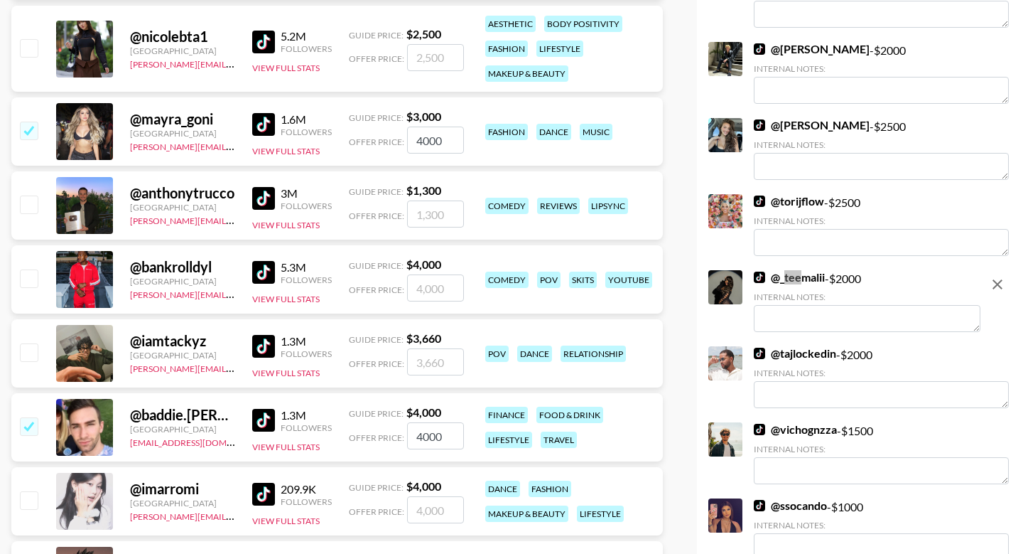
click at [799, 352] on link "@ tajlockedin" at bounding box center [795, 353] width 82 height 14
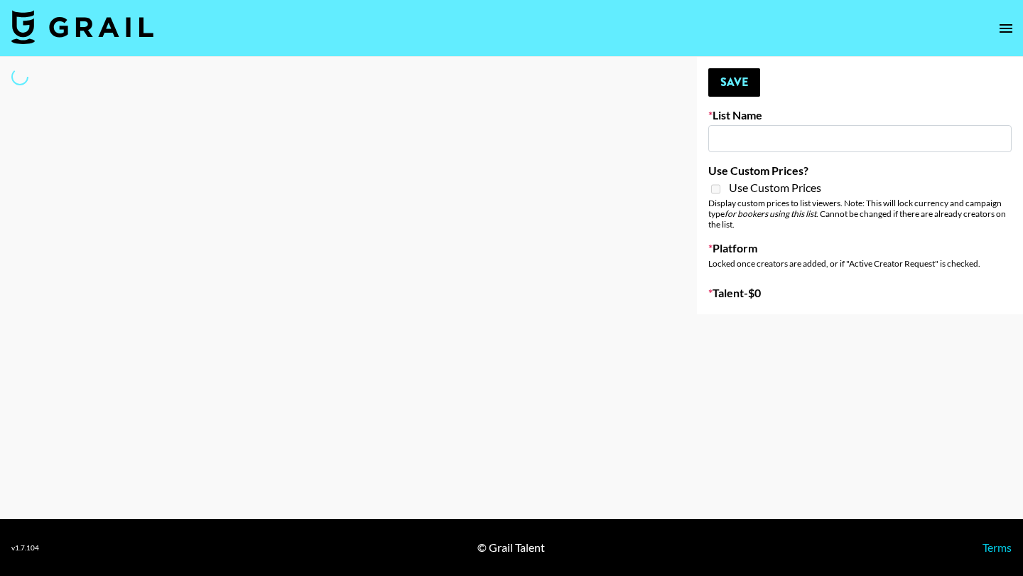
type input "Laundry Day - Supermodel"
select select "Song"
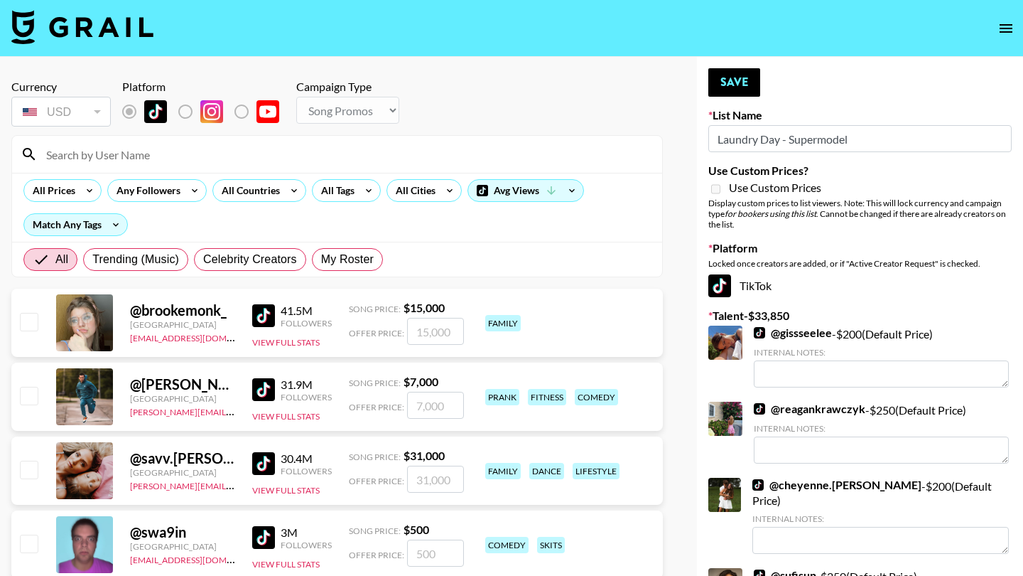
click at [436, 145] on input at bounding box center [346, 154] width 616 height 23
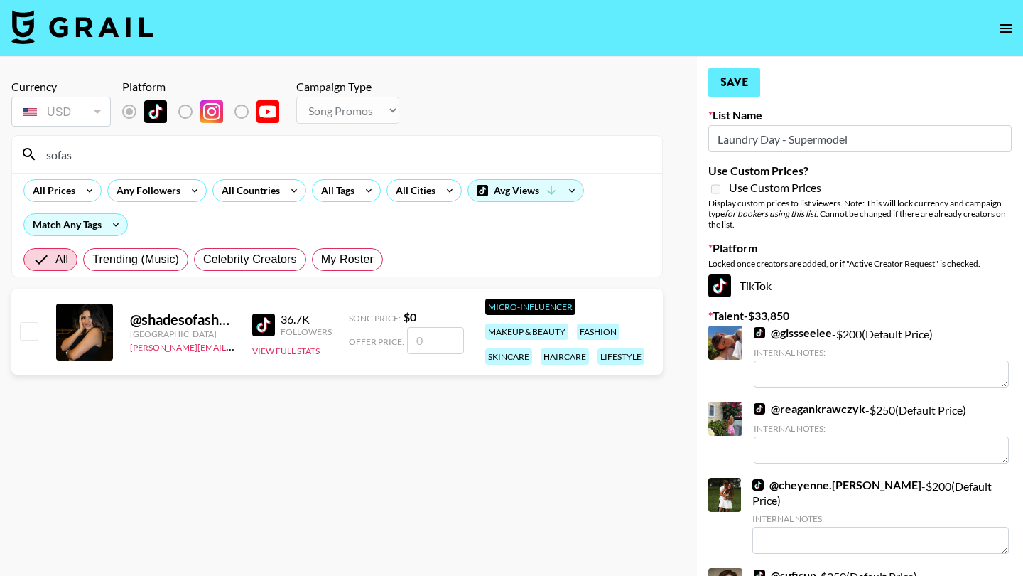
click at [747, 83] on button "Save" at bounding box center [734, 82] width 52 height 28
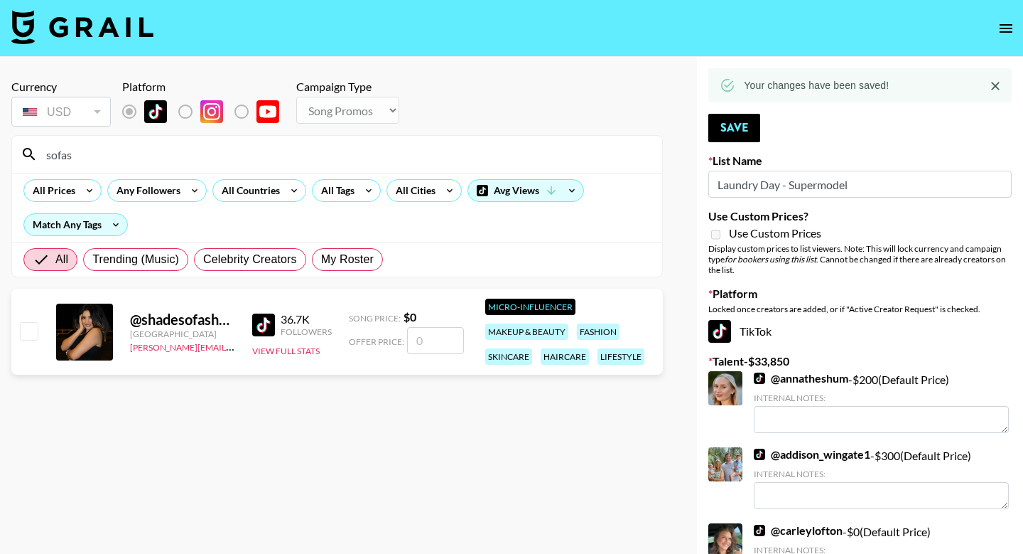
click at [394, 178] on div "All Prices Any Followers All Countries All Tags All Cities Avg Views Match Any …" at bounding box center [337, 207] width 650 height 69
click at [394, 156] on input "sofas" at bounding box center [346, 154] width 616 height 23
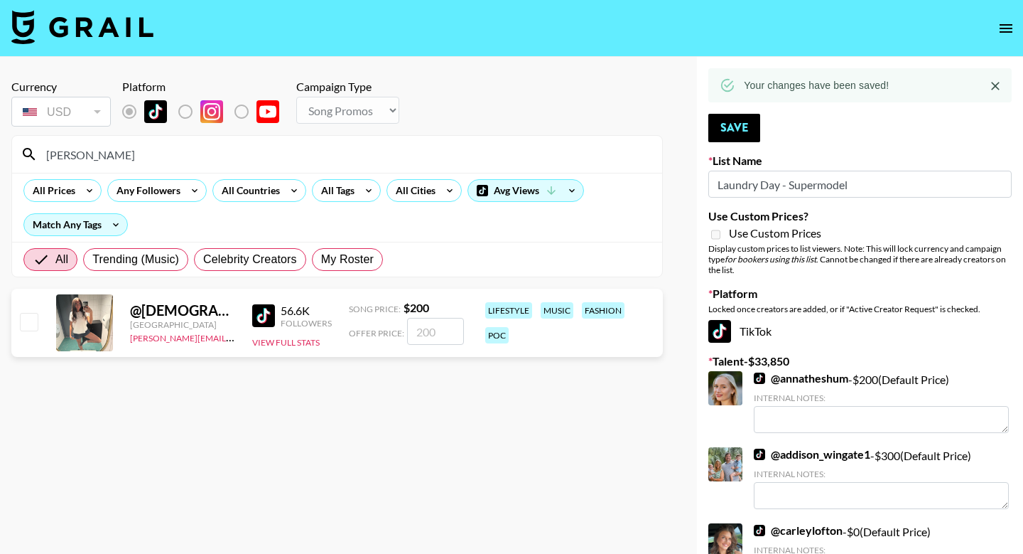
type input "sofya"
click at [31, 321] on input "checkbox" at bounding box center [28, 321] width 17 height 17
checkbox input "true"
type input "200"
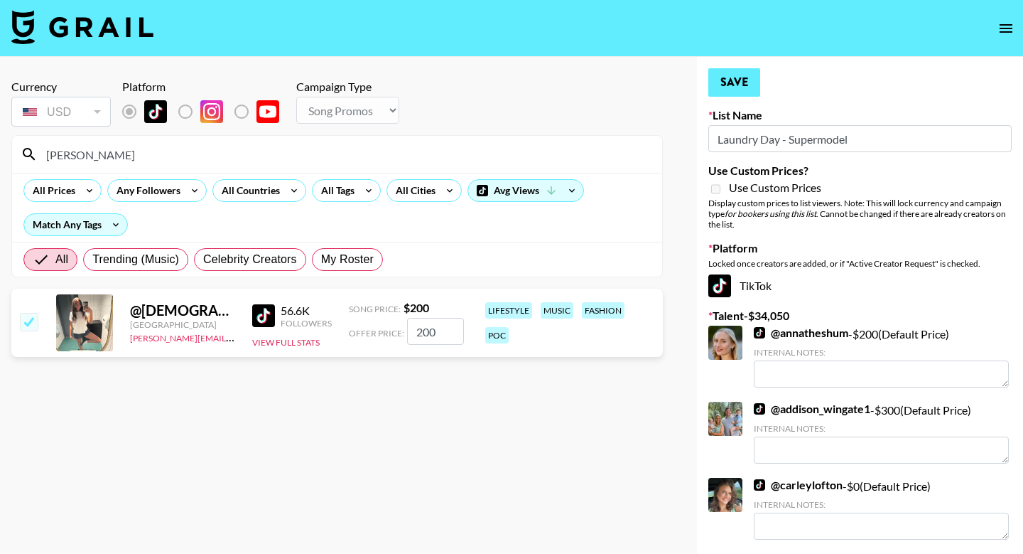
click at [739, 81] on button "Save" at bounding box center [734, 82] width 52 height 28
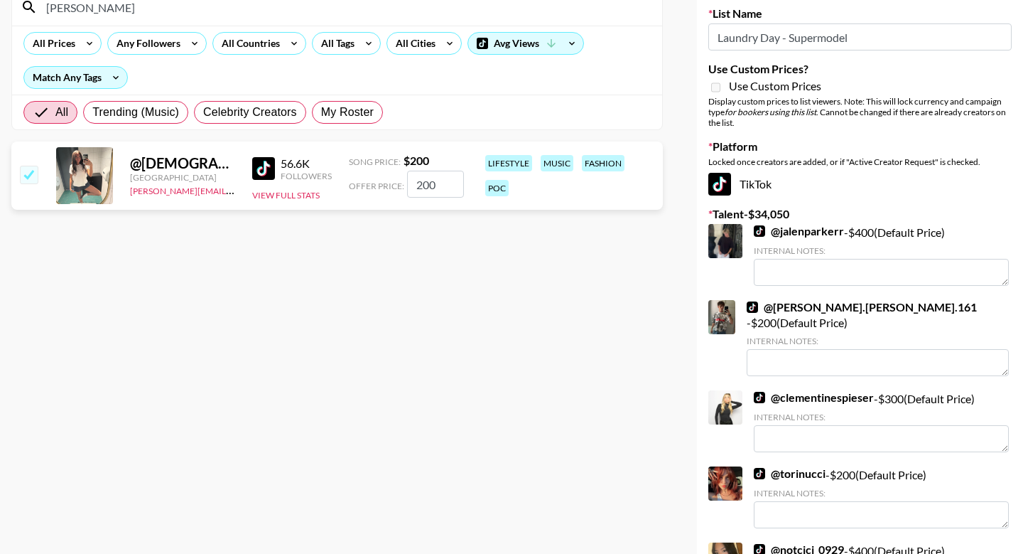
scroll to position [325, 0]
